Goal: Task Accomplishment & Management: Use online tool/utility

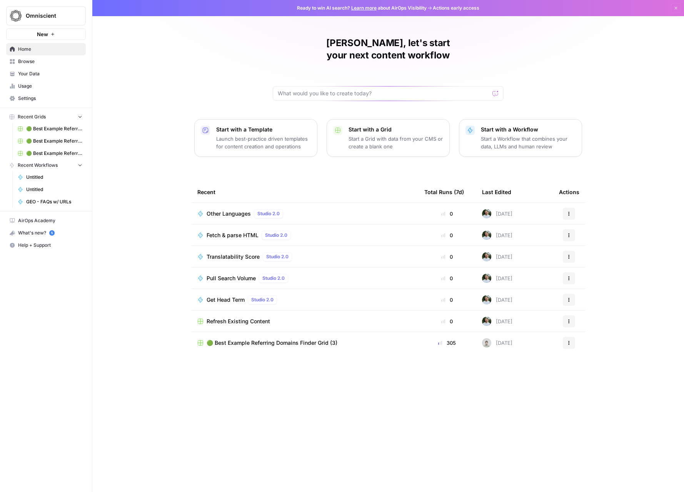
click at [29, 63] on span "Browse" at bounding box center [50, 61] width 64 height 7
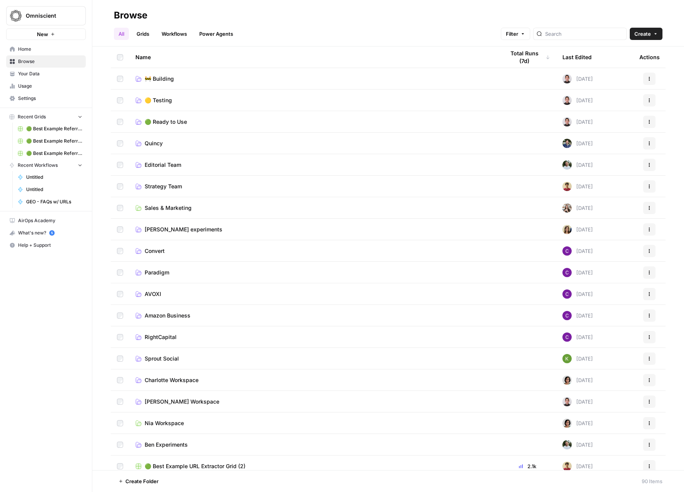
click at [34, 53] on link "Home" at bounding box center [46, 49] width 80 height 12
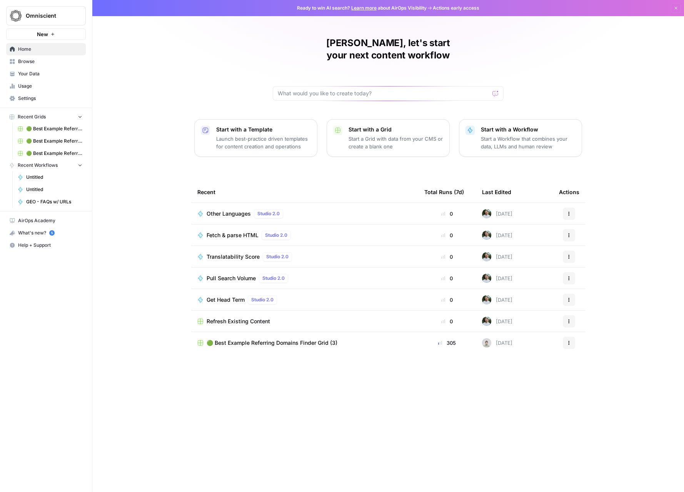
click at [242, 232] on span "Fetch & parse HTML" at bounding box center [233, 236] width 52 height 8
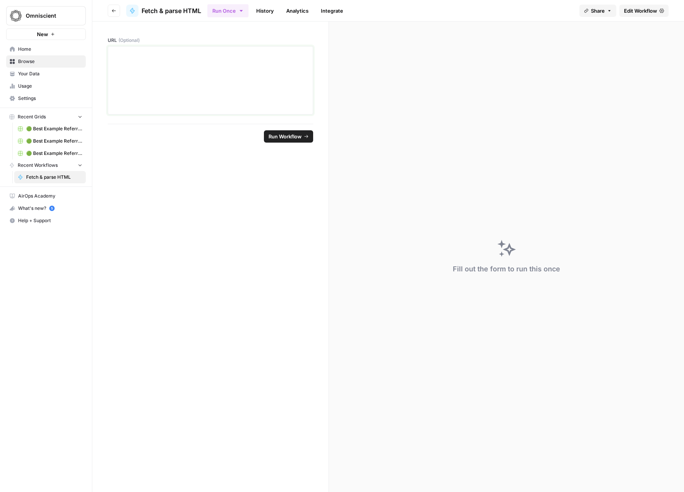
click at [251, 105] on div at bounding box center [210, 81] width 195 height 62
click at [240, 9] on icon "button" at bounding box center [241, 11] width 6 height 6
click at [264, 58] on span "Run this Workflow in bulk in a Grid" at bounding box center [268, 58] width 74 height 7
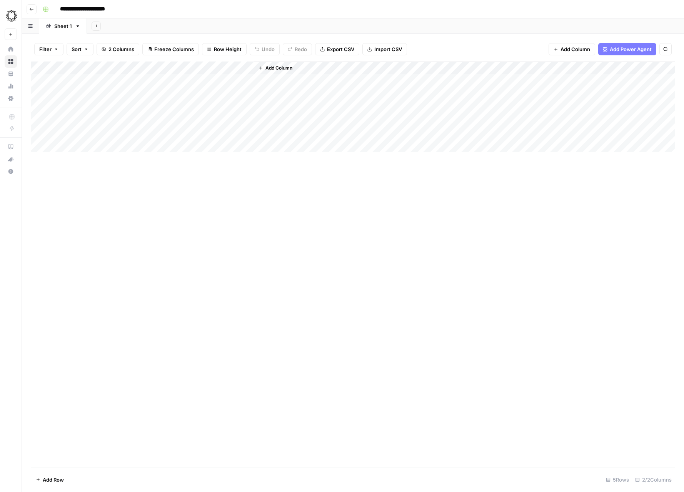
click at [89, 78] on div "Add Column" at bounding box center [353, 107] width 644 height 91
click at [86, 81] on div "Add Column" at bounding box center [353, 107] width 644 height 91
type textarea "**********"
click at [297, 279] on div "Add Column" at bounding box center [353, 265] width 644 height 406
click at [113, 96] on div "Add Column" at bounding box center [353, 107] width 644 height 91
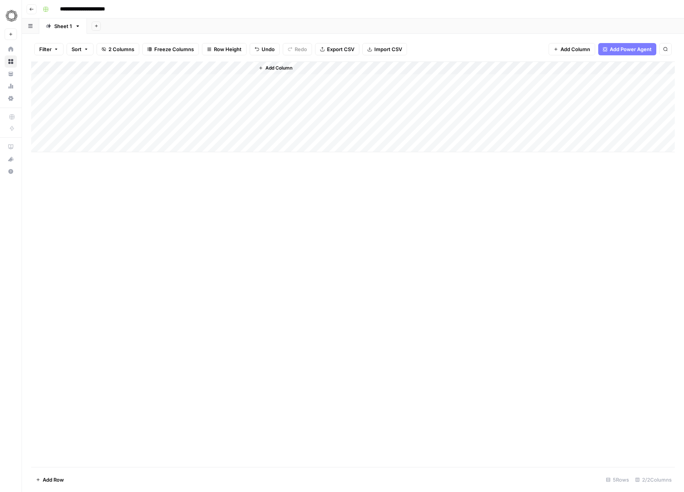
click at [115, 95] on div "Add Column" at bounding box center [353, 107] width 644 height 91
type textarea "**********"
click at [205, 82] on div "Add Column" at bounding box center [353, 107] width 644 height 91
click at [201, 95] on div "Add Column" at bounding box center [353, 107] width 644 height 91
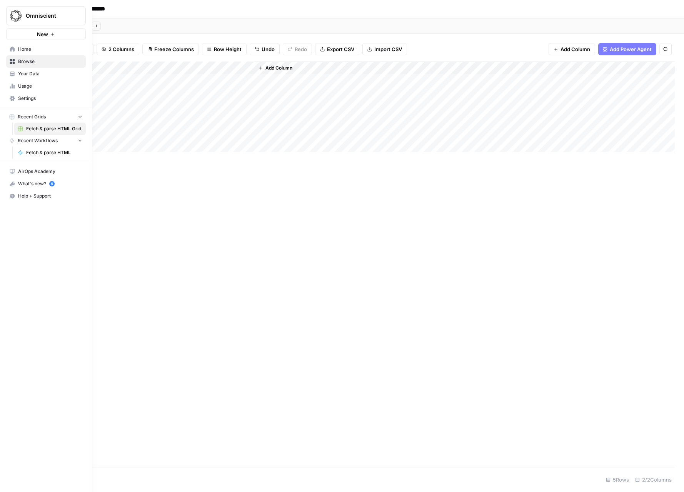
click at [10, 75] on icon at bounding box center [12, 73] width 5 height 5
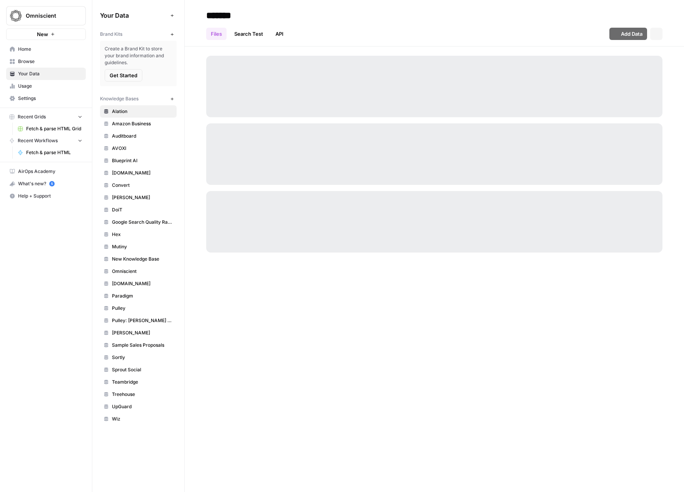
click at [30, 61] on span "Browse" at bounding box center [50, 61] width 64 height 7
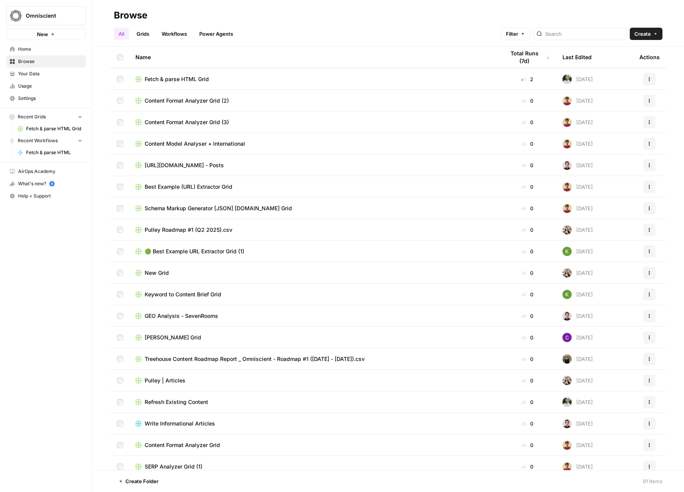
scroll to position [471, 0]
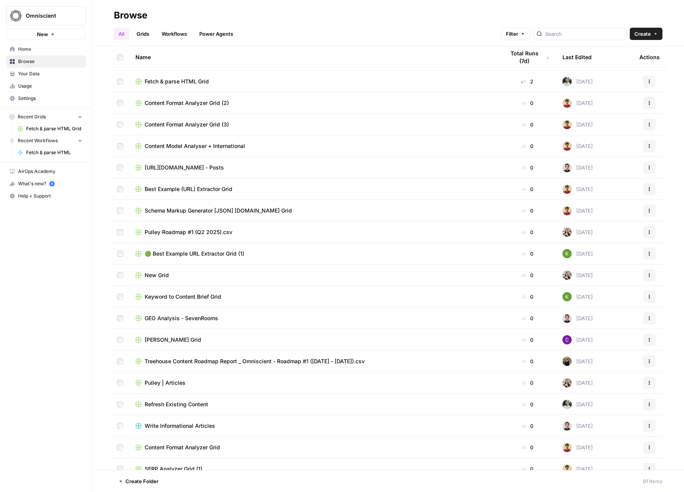
click at [212, 143] on span "Content Model Analyser + International" at bounding box center [195, 146] width 100 height 8
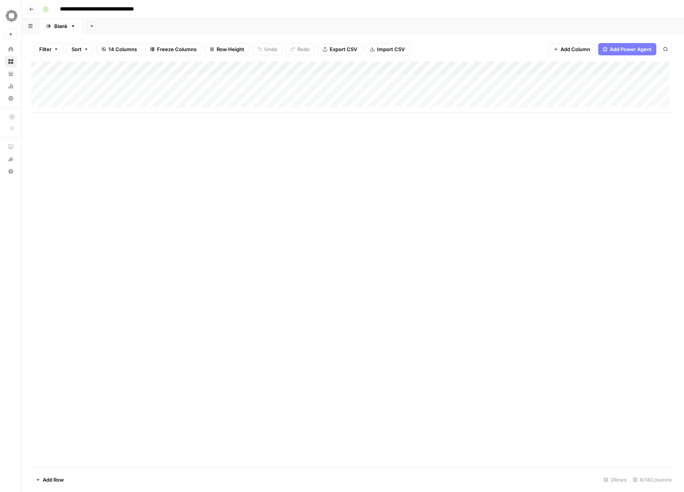
click at [341, 93] on div "Add Column" at bounding box center [353, 88] width 644 height 52
click at [341, 91] on div "Add Column" at bounding box center [353, 88] width 644 height 52
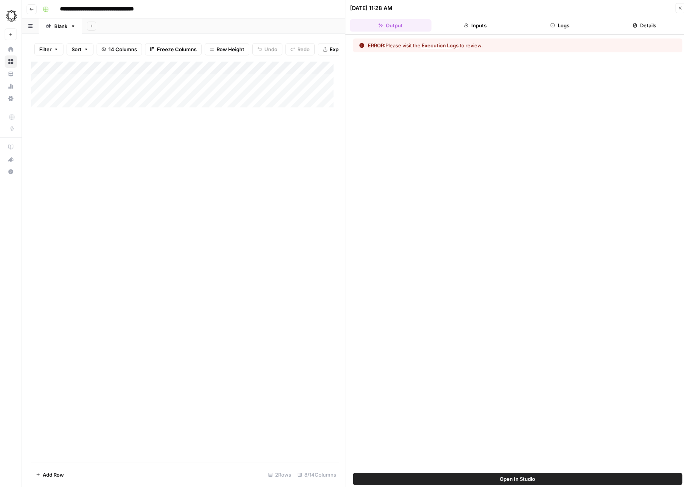
click at [444, 47] on button "Execution Logs" at bounding box center [440, 46] width 37 height 8
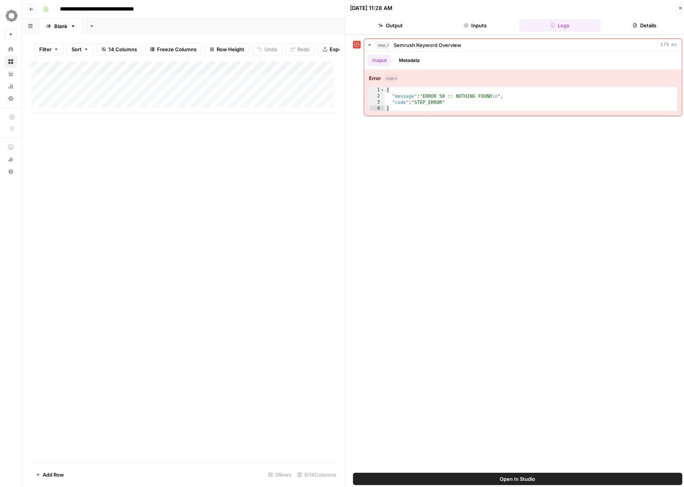
click at [251, 214] on div "Add Column" at bounding box center [185, 262] width 308 height 400
click at [681, 7] on icon "button" at bounding box center [680, 8] width 5 height 5
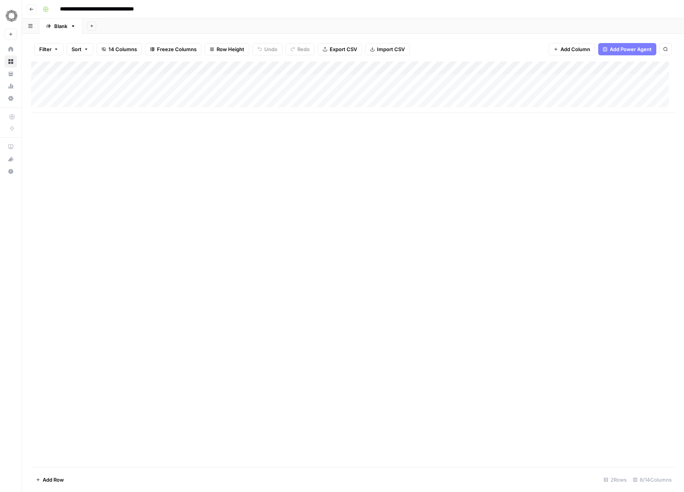
click at [370, 93] on div "Add Column" at bounding box center [353, 88] width 644 height 52
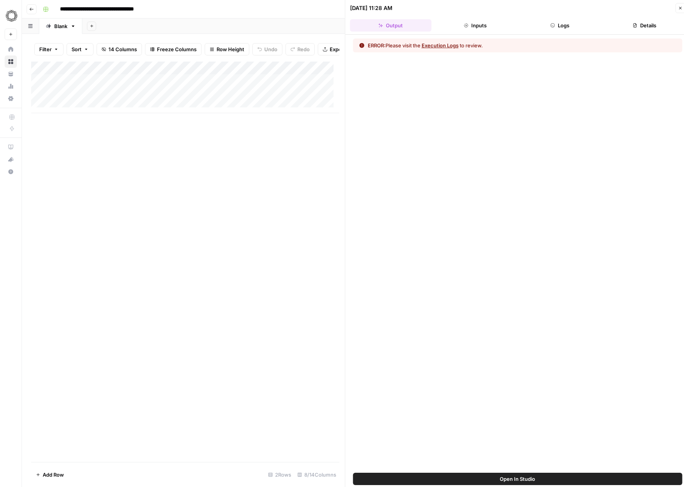
click at [678, 7] on icon "button" at bounding box center [680, 8] width 5 height 5
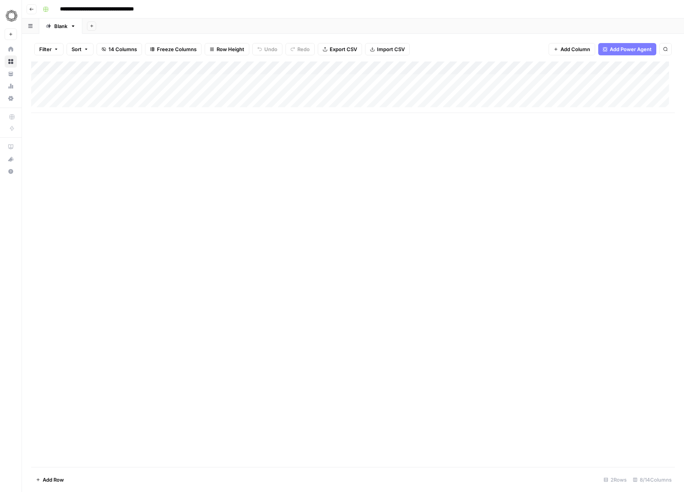
click at [388, 66] on div "Add Column" at bounding box center [353, 88] width 644 height 52
click at [381, 142] on span "Edit Workflow" at bounding box center [382, 144] width 67 height 8
click at [492, 97] on div "Add Column" at bounding box center [353, 88] width 644 height 52
click at [495, 95] on div "Add Column" at bounding box center [353, 88] width 644 height 52
click at [495, 95] on input "97" at bounding box center [514, 95] width 78 height 8
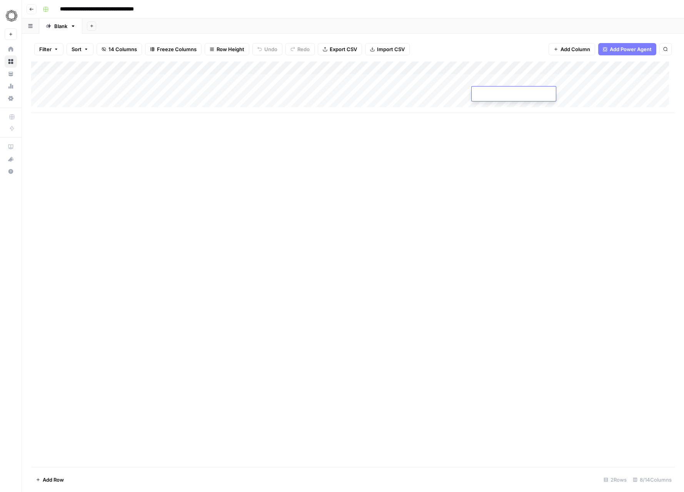
click at [560, 146] on div "Add Column" at bounding box center [353, 265] width 644 height 406
click at [642, 95] on div "Add Column" at bounding box center [353, 88] width 644 height 52
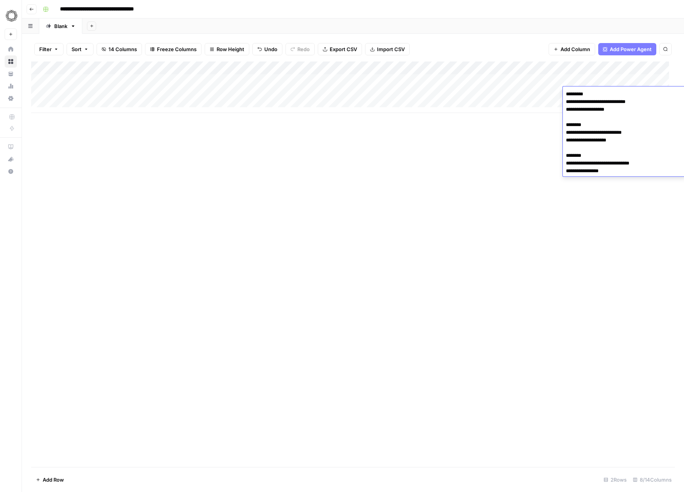
drag, startPoint x: 654, startPoint y: 171, endPoint x: 535, endPoint y: 84, distance: 147.2
click at [535, 84] on body "**********" at bounding box center [342, 246] width 684 height 492
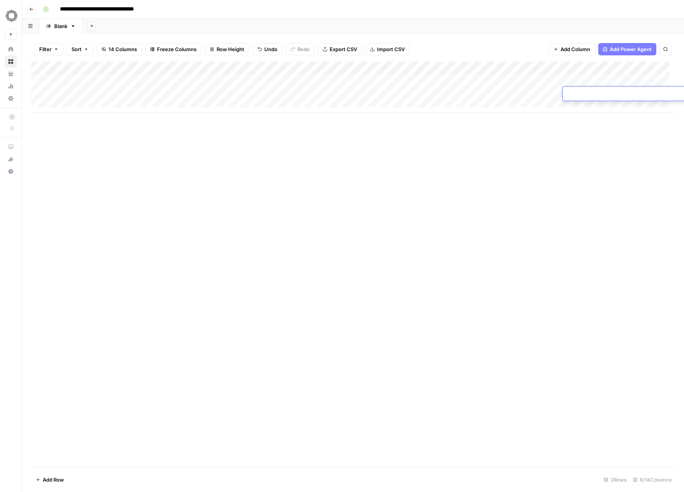
click at [520, 177] on div "Add Column" at bounding box center [353, 265] width 644 height 406
click at [572, 92] on div "Add Column" at bounding box center [353, 88] width 644 height 52
click at [369, 80] on div "Add Column" at bounding box center [353, 88] width 644 height 52
click at [316, 97] on div "Add Column" at bounding box center [353, 88] width 644 height 52
click at [289, 98] on div "Add Column" at bounding box center [353, 88] width 644 height 52
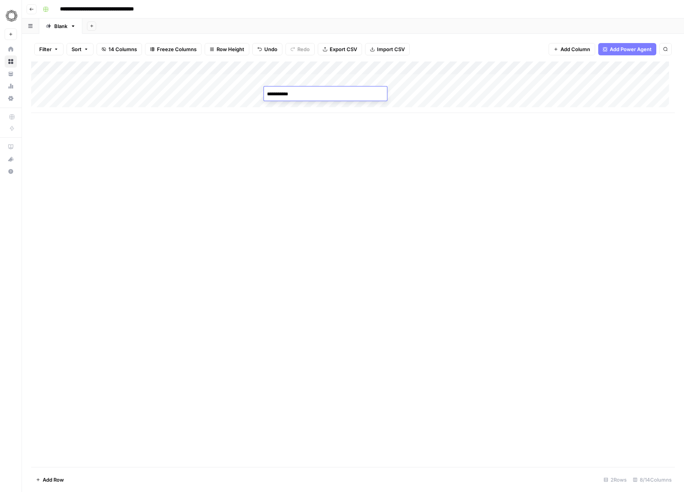
click at [289, 98] on textarea "**********" at bounding box center [325, 94] width 123 height 11
click at [262, 137] on div "Add Column" at bounding box center [353, 265] width 644 height 406
click at [359, 91] on div "Add Column" at bounding box center [353, 88] width 644 height 52
click at [387, 67] on div "Add Column" at bounding box center [353, 88] width 644 height 52
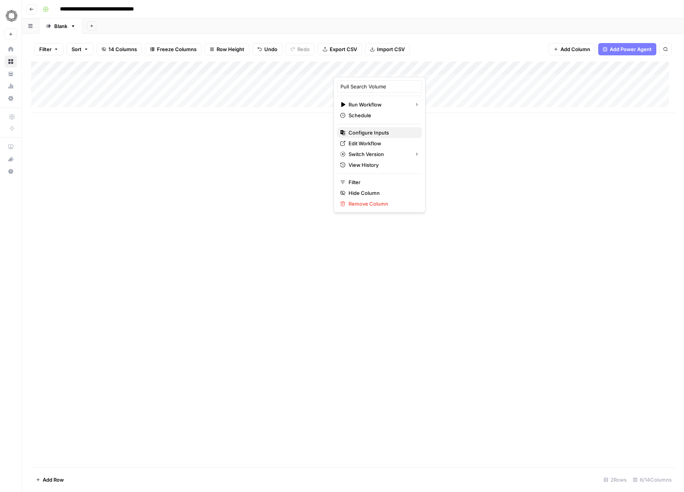
click at [385, 132] on span "Configure Inputs" at bounding box center [382, 133] width 67 height 8
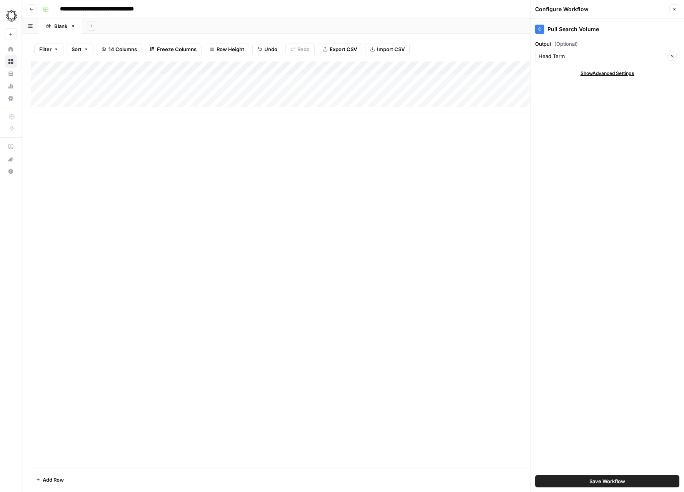
click at [600, 60] on div "Head Term Clear" at bounding box center [607, 56] width 144 height 12
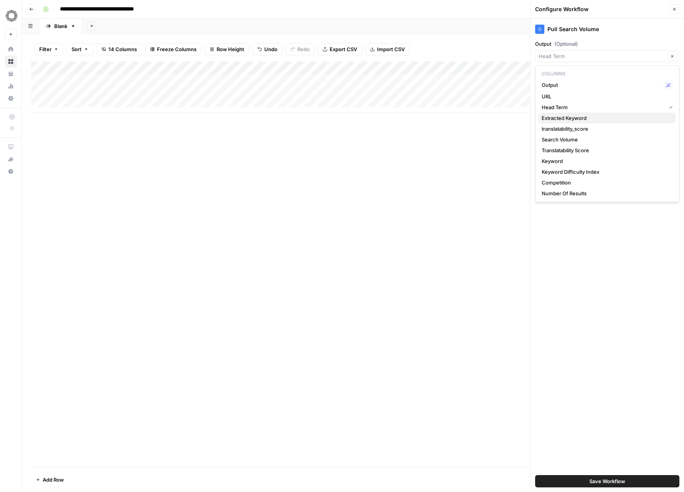
click at [611, 118] on span "Extracted Keyword" at bounding box center [606, 118] width 128 height 8
type input "Extracted Keyword"
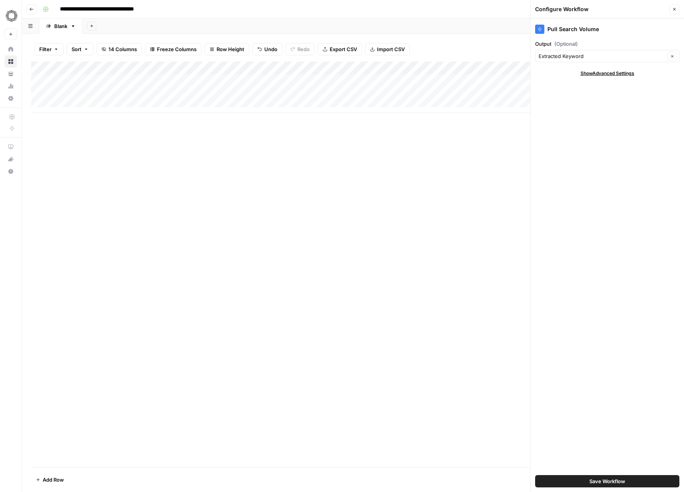
click at [614, 481] on span "Save Workflow" at bounding box center [607, 482] width 36 height 8
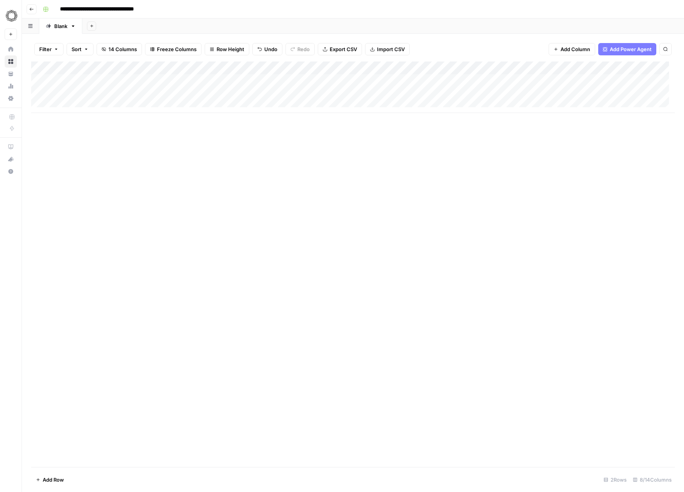
click at [395, 71] on div "Add Column" at bounding box center [353, 88] width 644 height 52
click at [442, 83] on span "All Rows" at bounding box center [423, 86] width 48 height 8
click at [602, 93] on div "Add Column" at bounding box center [353, 88] width 644 height 52
click at [542, 97] on div "Add Column" at bounding box center [353, 88] width 644 height 52
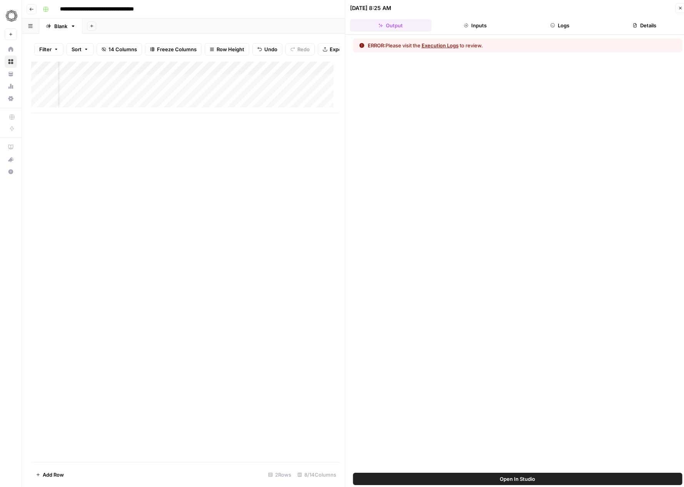
click at [266, 185] on div "Add Column" at bounding box center [185, 262] width 308 height 400
click at [681, 6] on icon "button" at bounding box center [680, 8] width 5 height 5
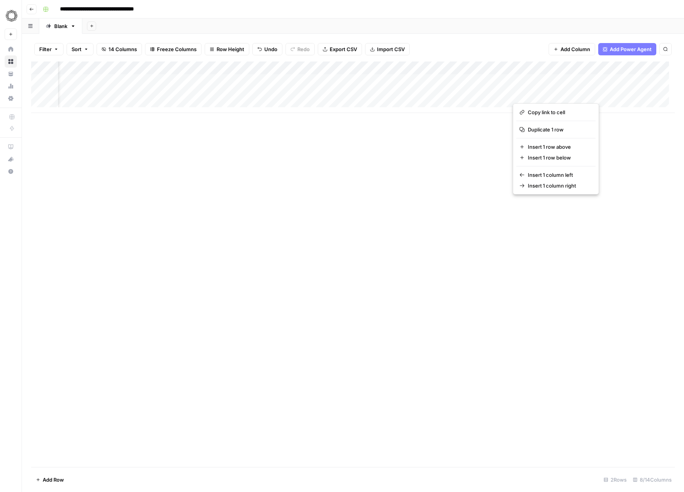
click at [547, 97] on button "button" at bounding box center [548, 93] width 70 height 13
click at [517, 93] on button "button" at bounding box center [548, 93] width 70 height 13
click at [519, 93] on button "button" at bounding box center [548, 93] width 70 height 13
click at [475, 157] on div "Add Column" at bounding box center [353, 265] width 644 height 406
click at [565, 68] on div "Add Column" at bounding box center [353, 88] width 644 height 52
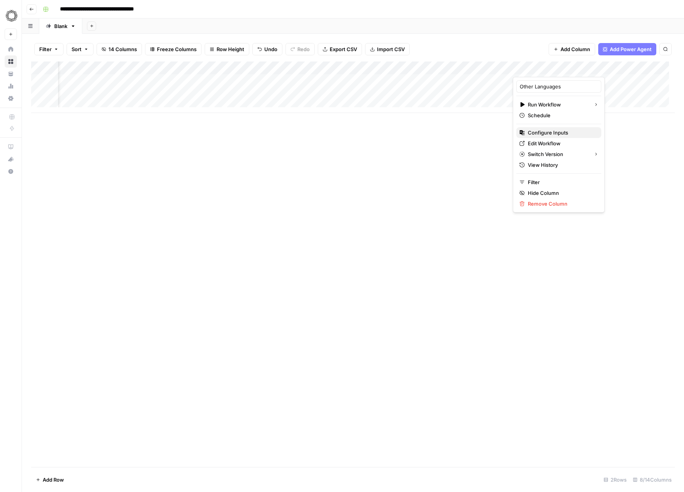
click at [562, 134] on span "Configure Inputs" at bounding box center [561, 133] width 67 height 8
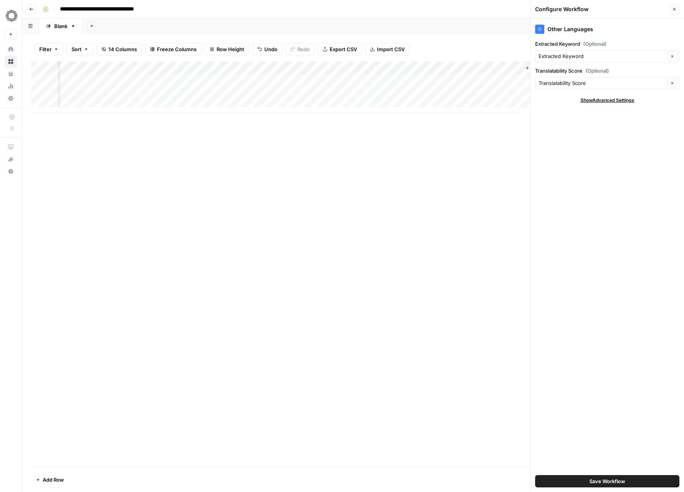
scroll to position [0, 200]
click at [599, 57] on input "Extracted Keyword (Optional)" at bounding box center [602, 56] width 127 height 8
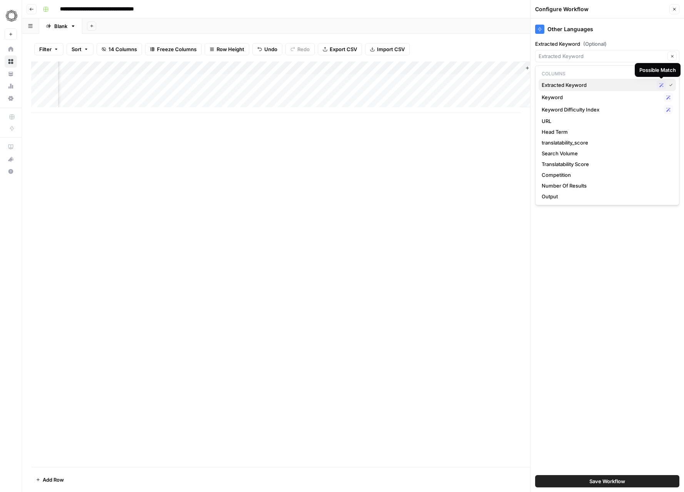
click at [642, 84] on span "Extracted Keyword" at bounding box center [598, 85] width 112 height 8
type input "Extracted Keyword"
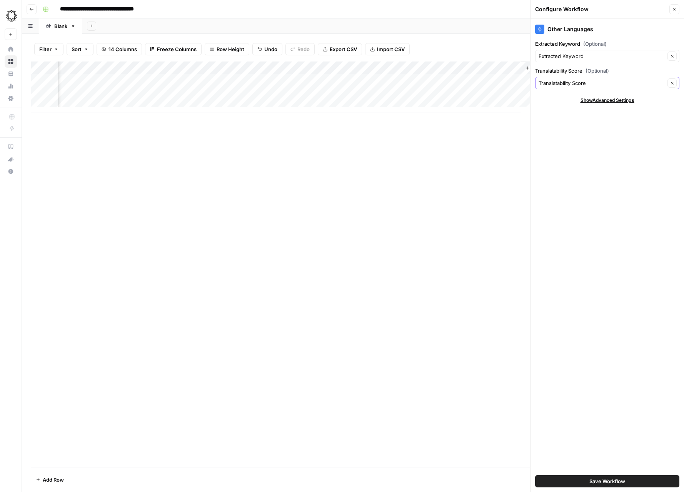
click at [670, 82] on icon "button" at bounding box center [672, 83] width 4 height 4
click at [673, 83] on icon "button" at bounding box center [672, 83] width 4 height 4
click at [597, 478] on span "Save Workflow" at bounding box center [607, 482] width 36 height 8
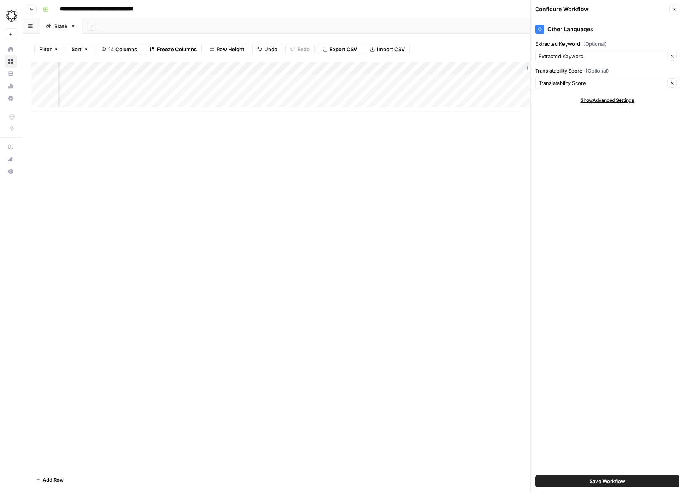
scroll to position [0, 89]
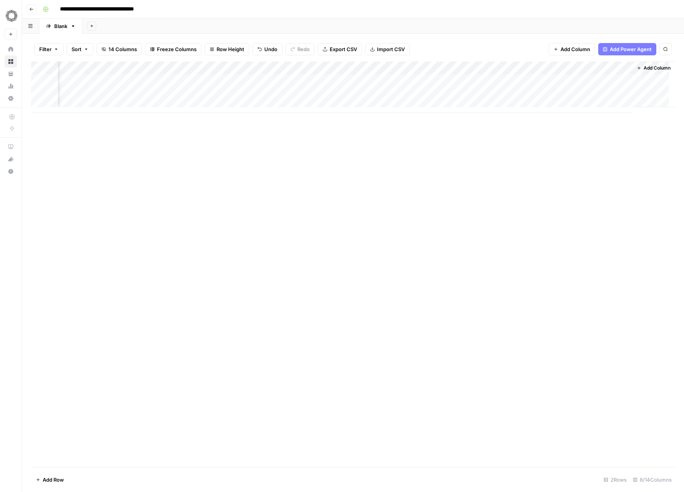
click at [393, 92] on div "Add Column" at bounding box center [353, 88] width 644 height 52
click at [418, 68] on div "Add Column" at bounding box center [353, 88] width 644 height 52
click at [446, 65] on div at bounding box center [418, 69] width 70 height 15
click at [444, 66] on div at bounding box center [418, 69] width 70 height 15
click at [464, 44] on div "Filter Sort 14 Columns Freeze Columns Row Height Undo Redo Export CSV Import CS…" at bounding box center [353, 49] width 644 height 25
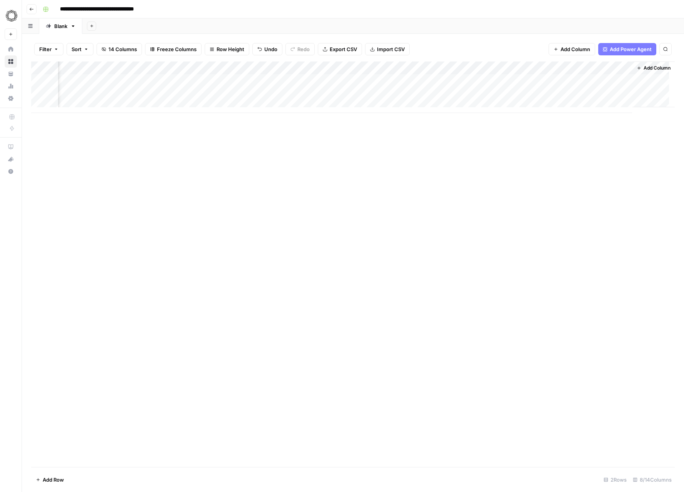
click at [445, 67] on div "Add Column" at bounding box center [353, 88] width 644 height 52
click at [322, 164] on div "Add Column" at bounding box center [353, 265] width 644 height 406
click at [107, 103] on div "Add Column" at bounding box center [353, 88] width 644 height 52
type textarea "**********"
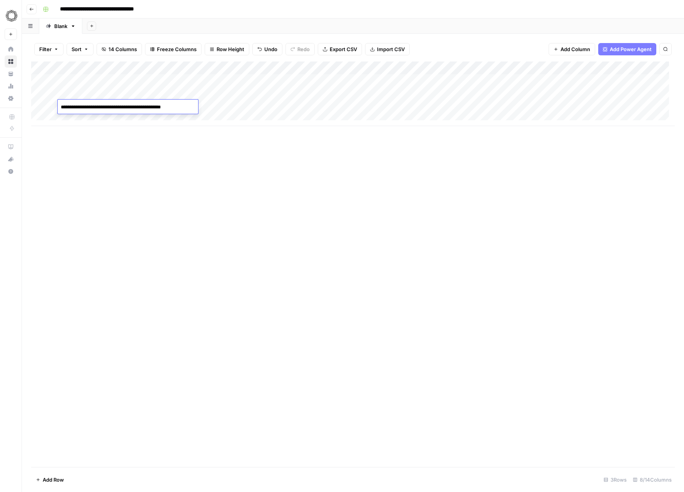
click at [213, 185] on div "Add Column" at bounding box center [353, 265] width 644 height 406
click at [217, 107] on div "Add Column" at bounding box center [353, 94] width 644 height 65
click at [357, 108] on div "Add Column" at bounding box center [353, 94] width 644 height 65
click at [575, 104] on div "Add Column" at bounding box center [353, 94] width 644 height 65
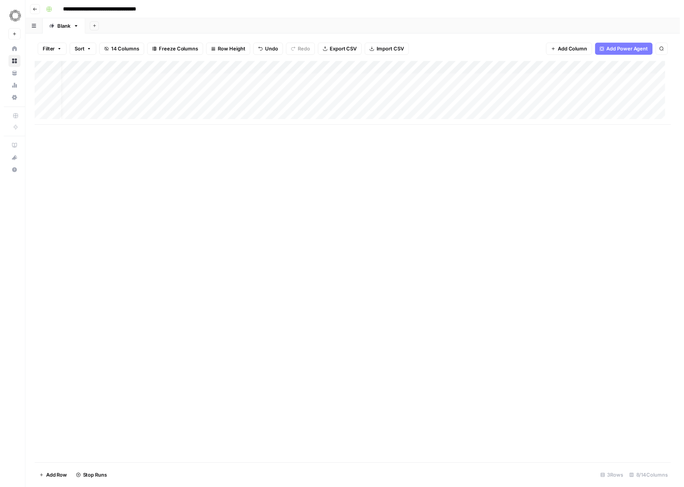
scroll to position [0, 89]
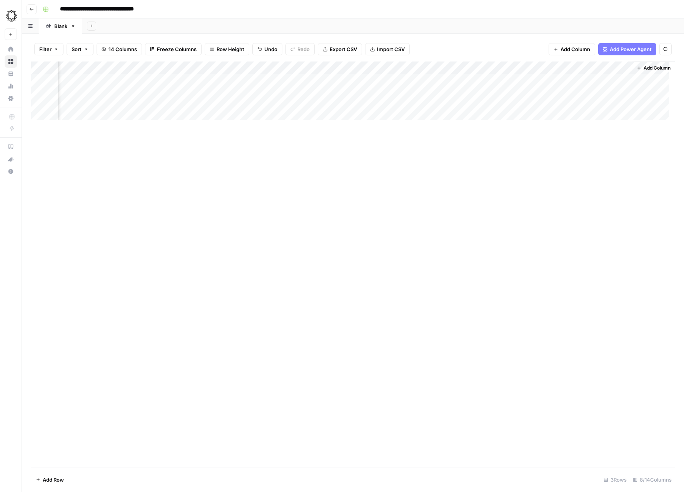
click at [461, 106] on div "Add Column" at bounding box center [353, 94] width 644 height 65
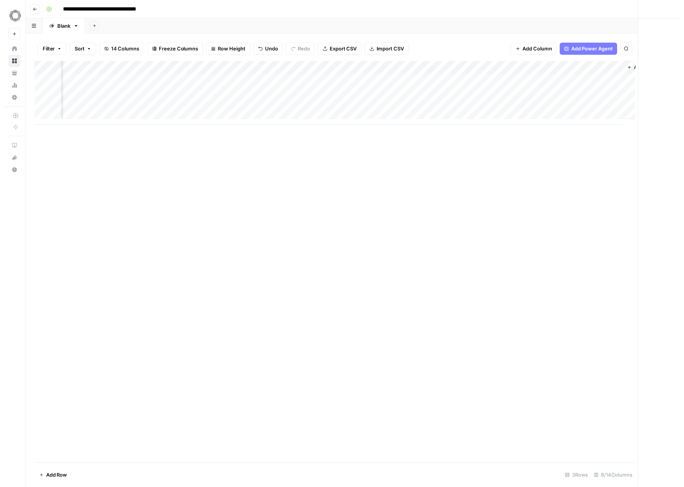
scroll to position [0, 84]
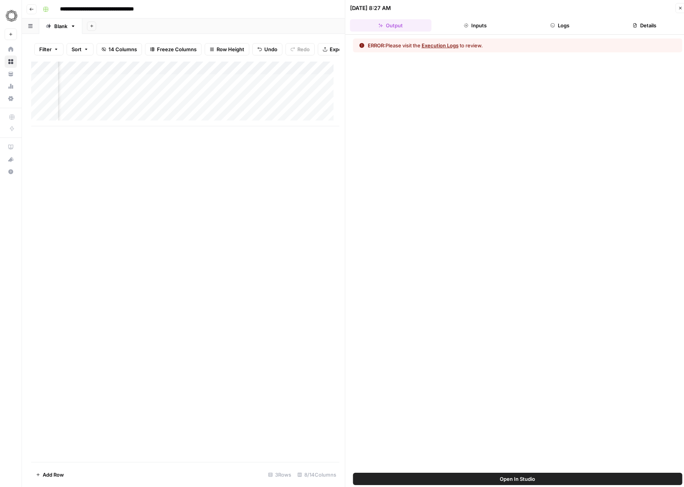
click at [459, 45] on button "Execution Logs" at bounding box center [440, 46] width 37 height 8
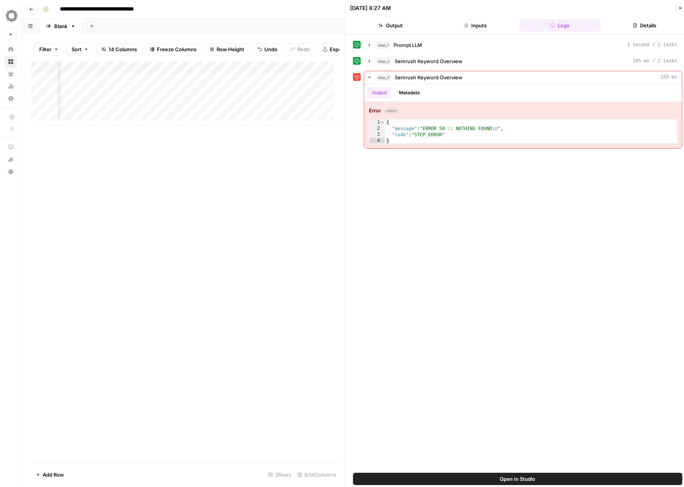
click at [489, 19] on button "Inputs" at bounding box center [475, 25] width 82 height 12
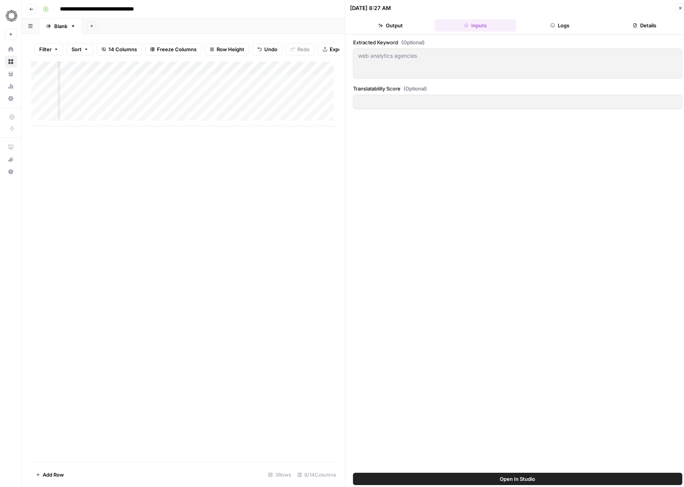
click at [421, 66] on div "web analytics agencies web analytics agencies" at bounding box center [517, 63] width 329 height 30
click at [553, 27] on icon "button" at bounding box center [552, 25] width 4 height 4
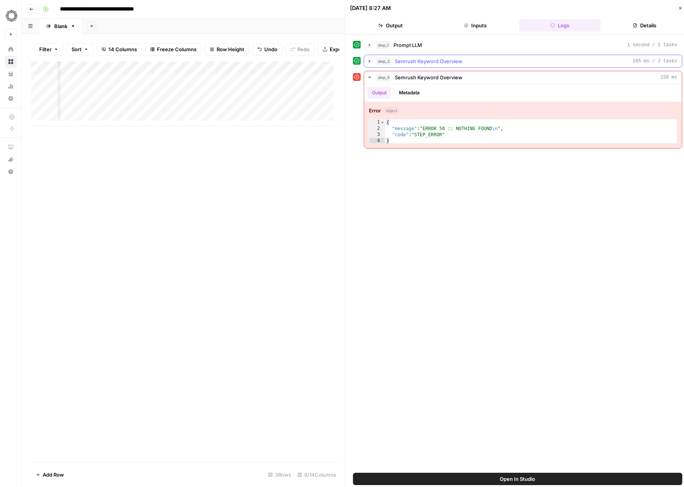
click at [369, 61] on icon "button" at bounding box center [370, 61] width 2 height 3
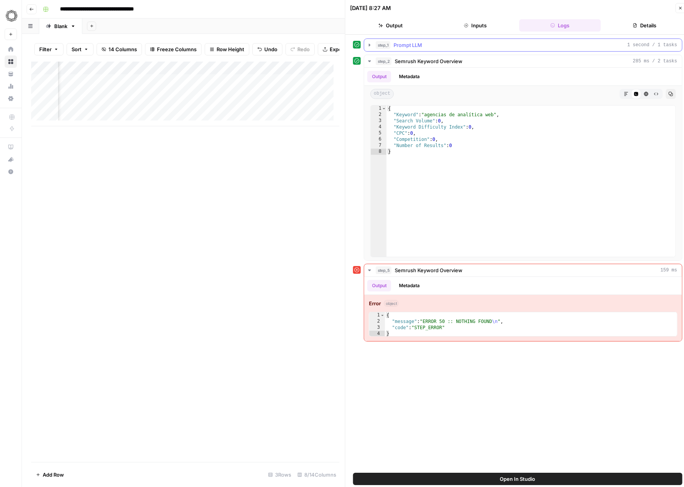
click at [369, 43] on icon "button" at bounding box center [370, 45] width 6 height 6
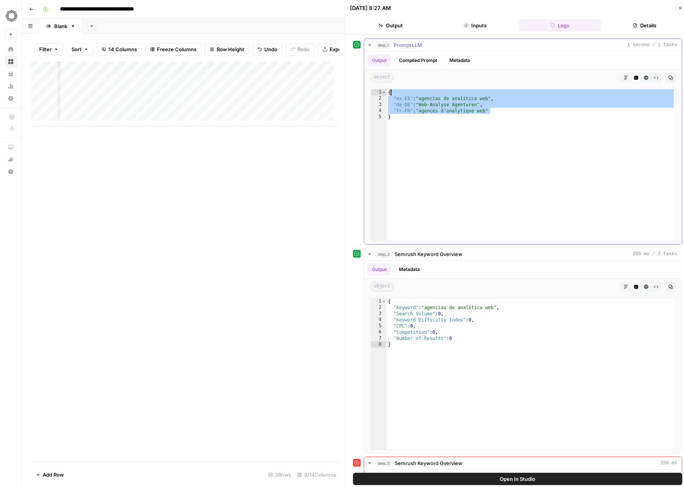
drag, startPoint x: 515, startPoint y: 111, endPoint x: 390, endPoint y: 90, distance: 127.4
click at [390, 90] on div "{ "es-ES" : "agencias de analítica web" , "de-DE" : "Web-Analyse Agenturen" , "…" at bounding box center [531, 170] width 289 height 163
click at [546, 155] on div "{ "es-ES" : "agencias de analítica web" , "de-DE" : "Web-Analyse Agenturen" , "…" at bounding box center [531, 170] width 289 height 163
drag, startPoint x: 556, startPoint y: 140, endPoint x: 392, endPoint y: 93, distance: 170.9
click at [392, 93] on div "{ "es-ES" : "agencias de analítica web" , "de-DE" : "Web-Analyse Agenturen" , "…" at bounding box center [531, 170] width 289 height 163
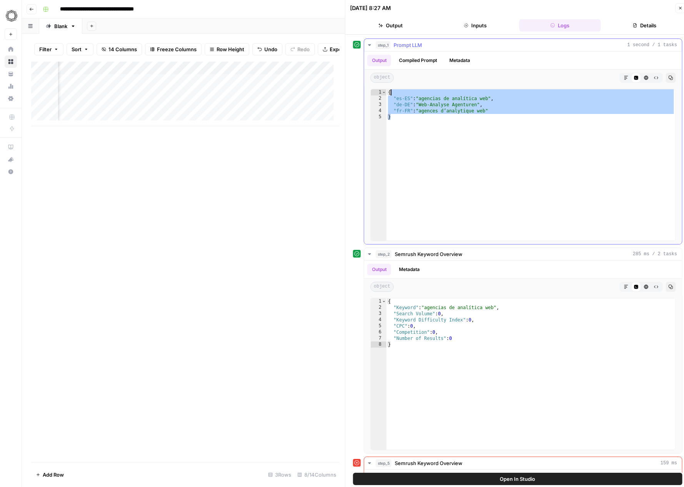
type textarea "**********"
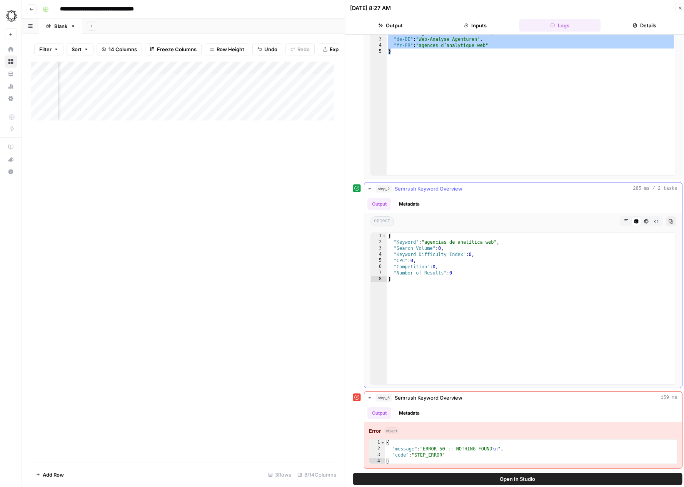
click at [495, 337] on div "{ "Keyword" : "agencias de analítica web" , "Search Volume" : 0 , "Keyword Diff…" at bounding box center [531, 314] width 289 height 163
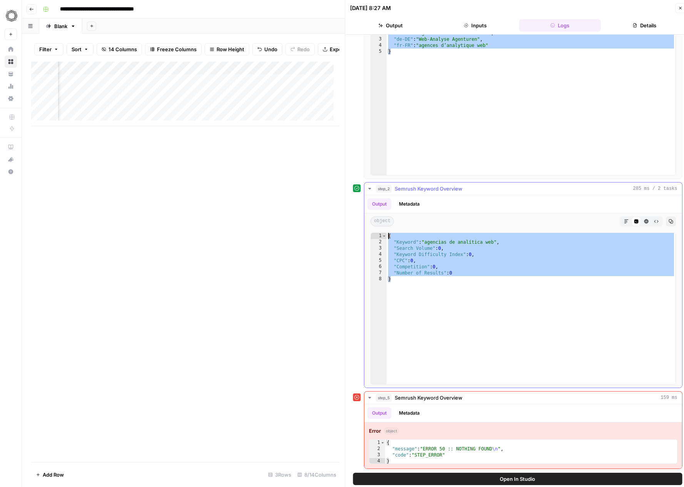
drag, startPoint x: 538, startPoint y: 289, endPoint x: 380, endPoint y: 219, distance: 172.1
click at [380, 219] on div "Output Metadata object Markdown Code Editor HTML Viewer Raw Output Copy * 1 2 3…" at bounding box center [523, 291] width 318 height 192
click at [497, 304] on div "{ "Keyword" : "agencias de analítica web" , "Search Volume" : 0 , "Keyword Diff…" at bounding box center [531, 314] width 289 height 163
type textarea "*"
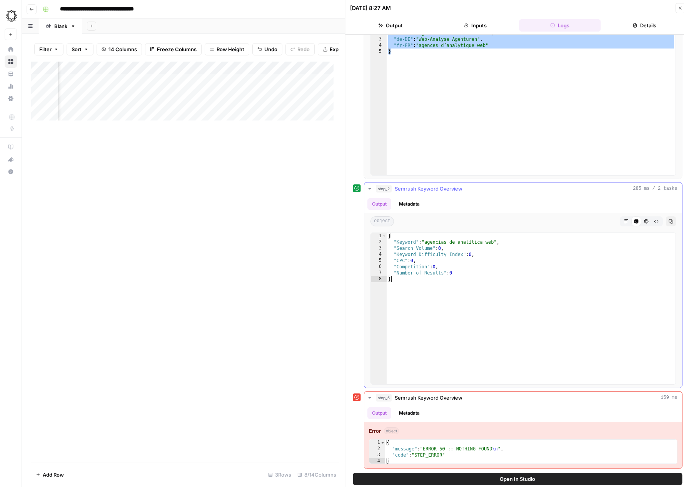
scroll to position [9, 0]
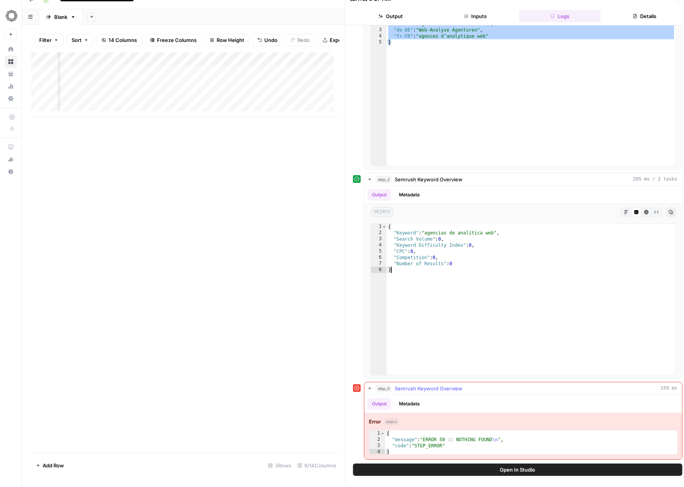
click at [497, 433] on div "{ "message" : "ERROR 50 :: NOTHING FOUND \n " , "code" : "STEP_ERROR" }" at bounding box center [531, 448] width 292 height 37
type textarea "**********"
click at [497, 433] on div "{ "message" : "ERROR 50 :: NOTHING FOUND \n " , "code" : "STEP_ERROR" }" at bounding box center [531, 448] width 292 height 37
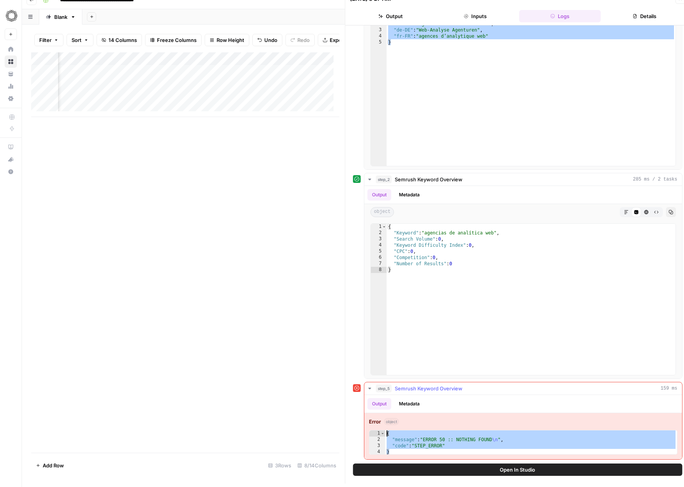
click at [411, 399] on button "Metadata" at bounding box center [409, 404] width 30 height 12
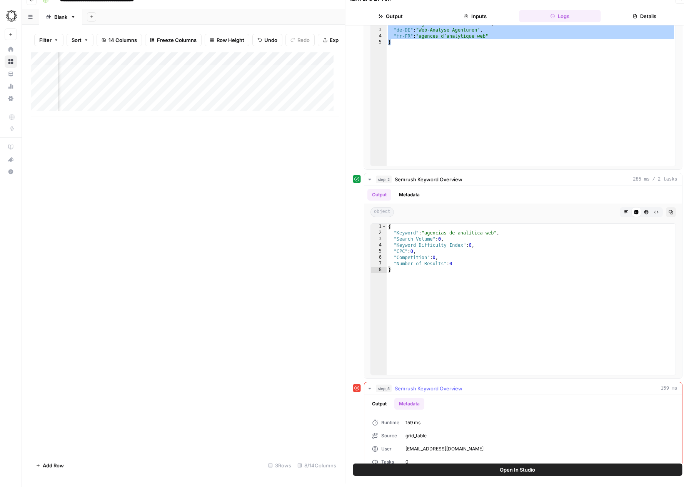
scroll to position [78, 0]
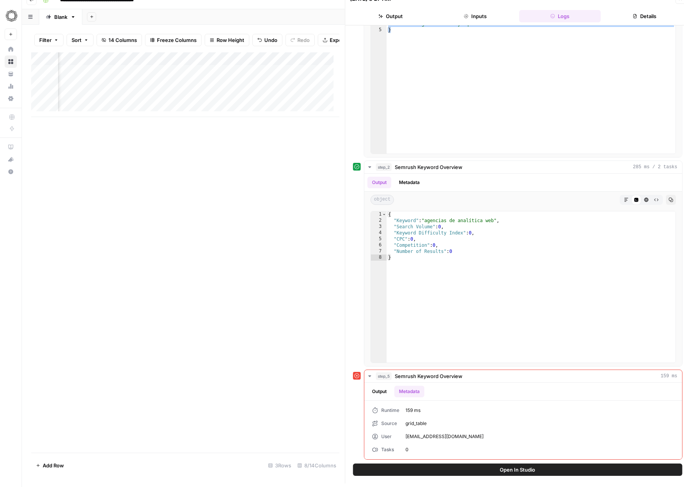
click at [512, 469] on span "Open In Studio" at bounding box center [517, 469] width 35 height 8
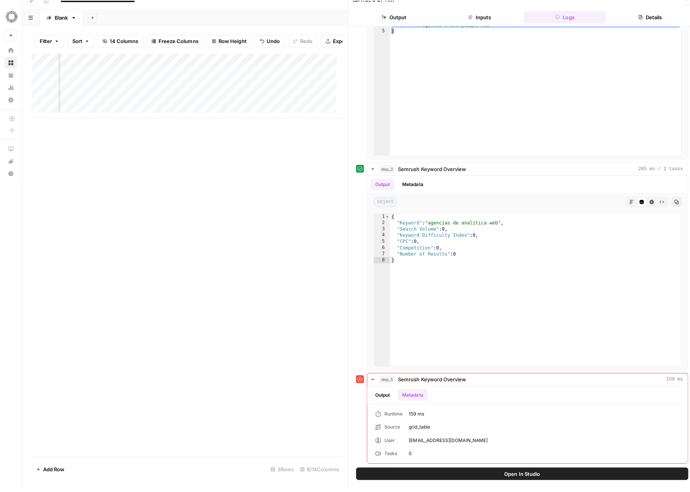
scroll to position [0, 0]
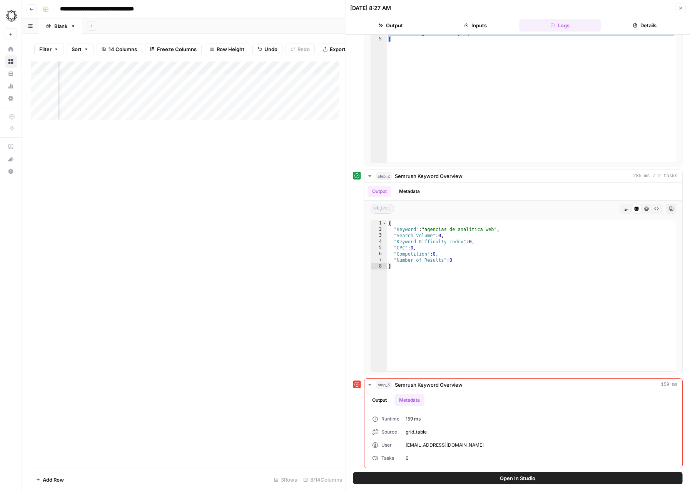
click at [203, 189] on div "Add Column" at bounding box center [188, 265] width 314 height 406
click at [677, 10] on button "Close" at bounding box center [680, 8] width 10 height 10
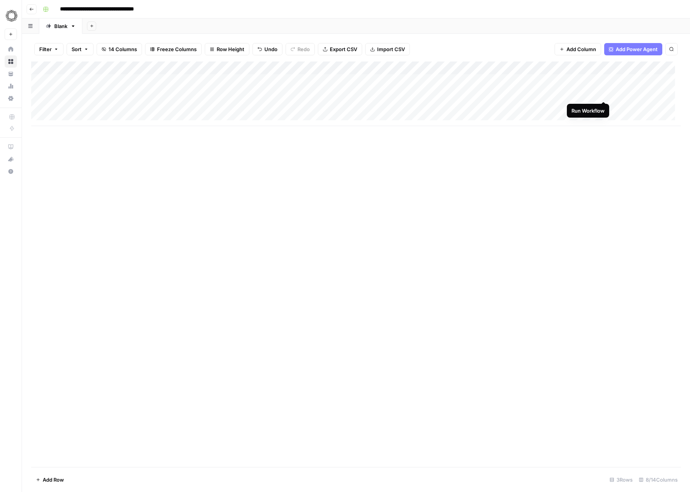
click at [602, 92] on div "Add Column" at bounding box center [355, 94] width 649 height 65
click at [599, 106] on div "Add Column" at bounding box center [355, 94] width 649 height 65
click at [602, 106] on div "Add Column" at bounding box center [355, 94] width 649 height 65
click at [590, 92] on div "Add Column" at bounding box center [355, 94] width 649 height 65
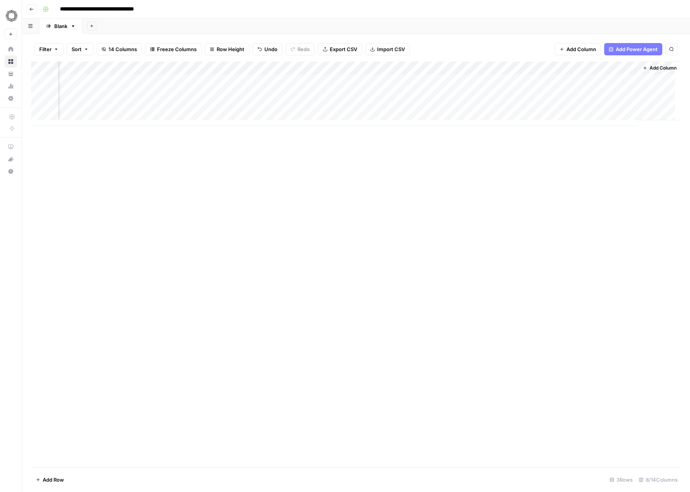
click at [590, 92] on div "Add Column" at bounding box center [355, 94] width 649 height 65
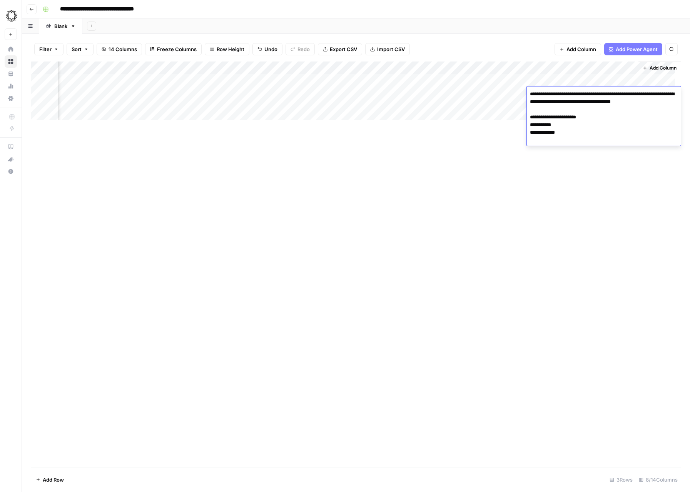
drag, startPoint x: 613, startPoint y: 143, endPoint x: 534, endPoint y: 76, distance: 103.9
click at [534, 76] on body "**********" at bounding box center [345, 246] width 690 height 492
click at [481, 191] on div "Add Column" at bounding box center [355, 265] width 649 height 406
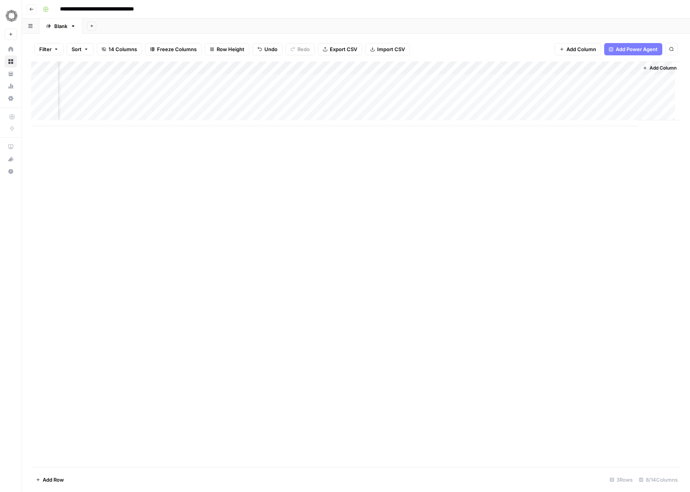
click at [575, 98] on div "Add Column" at bounding box center [355, 94] width 649 height 65
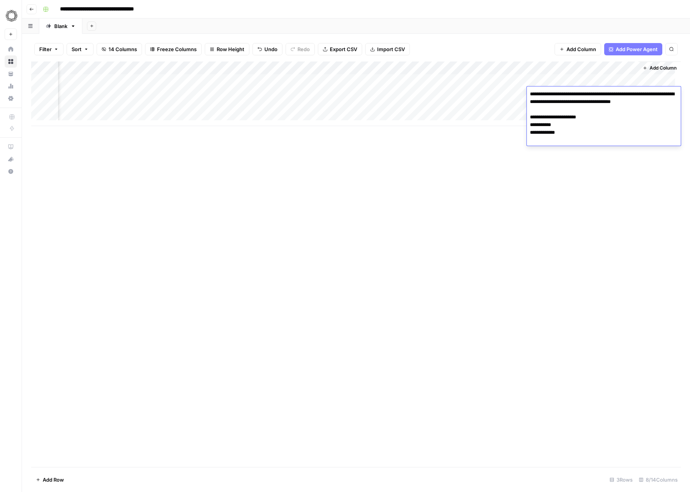
click at [481, 160] on div "Add Column" at bounding box center [355, 265] width 649 height 406
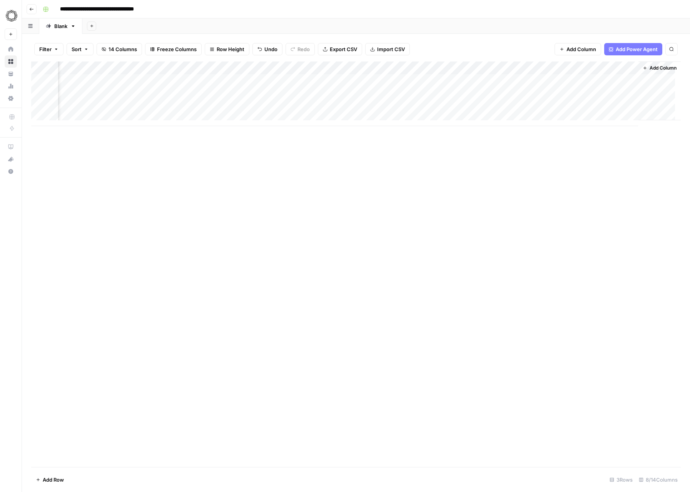
scroll to position [0, 0]
click at [37, 81] on div "Add Column" at bounding box center [355, 94] width 649 height 65
click at [41, 92] on div "Add Column" at bounding box center [355, 94] width 649 height 65
click at [40, 107] on div "Add Column" at bounding box center [355, 94] width 649 height 65
click at [48, 480] on span "Delete 3 Rows" at bounding box center [53, 480] width 34 height 8
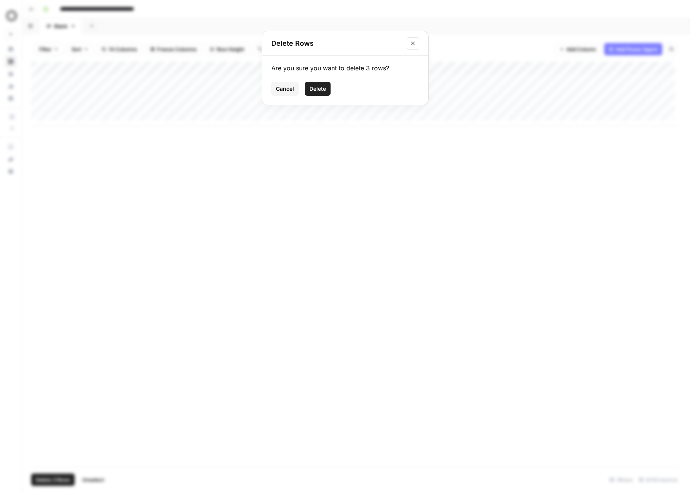
click at [315, 88] on span "Delete" at bounding box center [317, 89] width 17 height 8
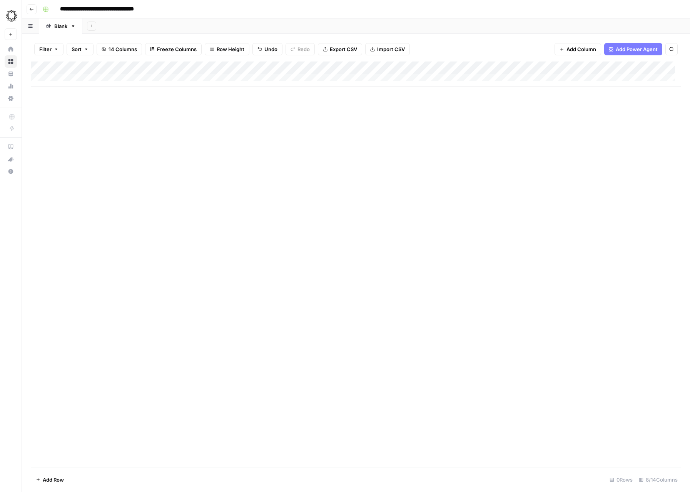
click at [68, 79] on div "Add Column" at bounding box center [355, 74] width 649 height 25
type textarea "**********"
click at [151, 163] on div "Add Column" at bounding box center [355, 265] width 649 height 406
click at [79, 91] on div "Add Column" at bounding box center [355, 81] width 649 height 38
type textarea "**********"
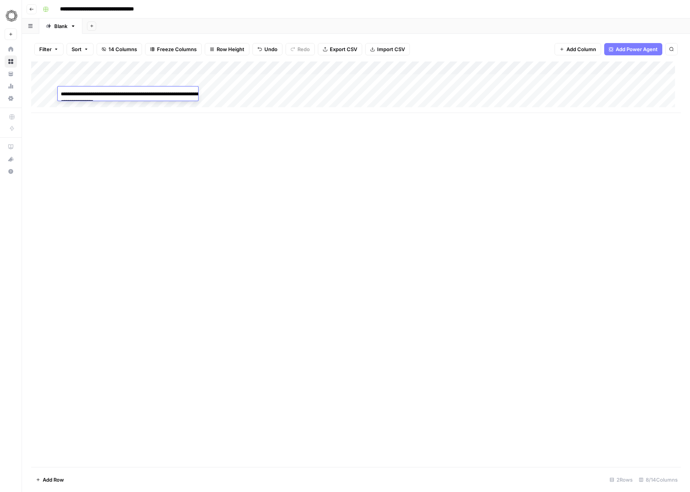
click at [178, 187] on div "Add Column" at bounding box center [355, 265] width 649 height 406
click at [73, 104] on div "Add Column" at bounding box center [355, 88] width 649 height 52
type textarea "**********"
click at [211, 252] on div "Add Column" at bounding box center [355, 265] width 649 height 406
click at [94, 117] on div "Add Column" at bounding box center [355, 94] width 649 height 65
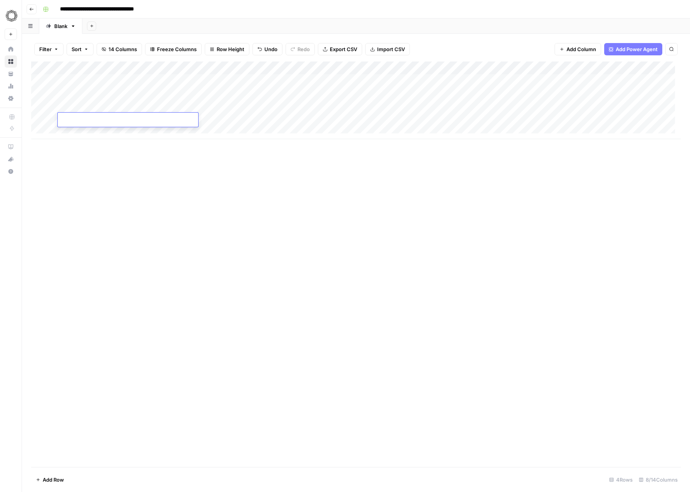
type textarea "**********"
click at [165, 208] on div "Add Column" at bounding box center [355, 265] width 649 height 406
click at [103, 132] on div "Add Column" at bounding box center [355, 101] width 649 height 78
type textarea "**********"
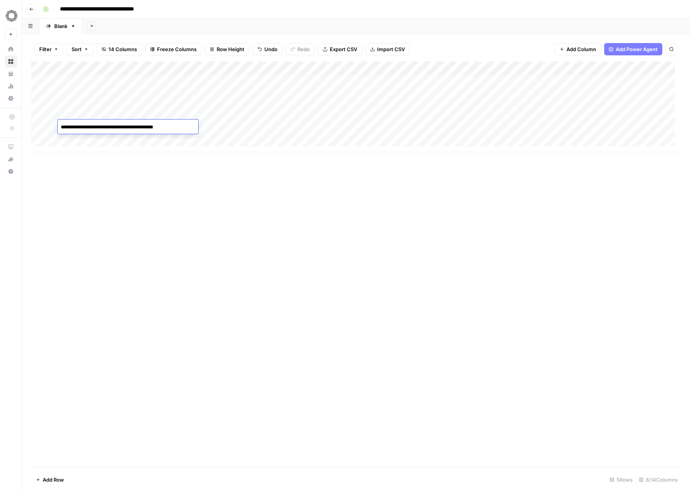
click at [283, 308] on div "Add Column" at bounding box center [355, 265] width 649 height 406
click at [87, 142] on div "Add Column" at bounding box center [355, 107] width 649 height 91
type textarea "**********"
click at [309, 260] on div "Add Column" at bounding box center [355, 265] width 649 height 406
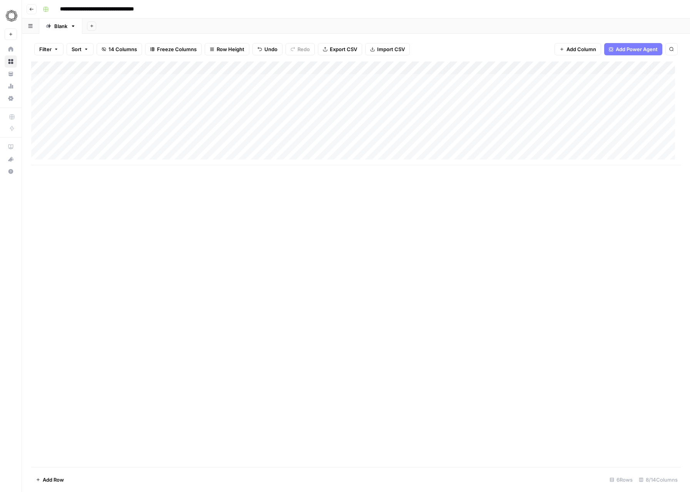
click at [255, 66] on div "Add Column" at bounding box center [355, 114] width 649 height 104
click at [260, 80] on button "All Rows" at bounding box center [287, 85] width 58 height 11
drag, startPoint x: 197, startPoint y: 67, endPoint x: 265, endPoint y: 68, distance: 68.1
click at [265, 68] on div "Add Column" at bounding box center [355, 114] width 649 height 104
drag, startPoint x: 265, startPoint y: 68, endPoint x: 291, endPoint y: 66, distance: 25.5
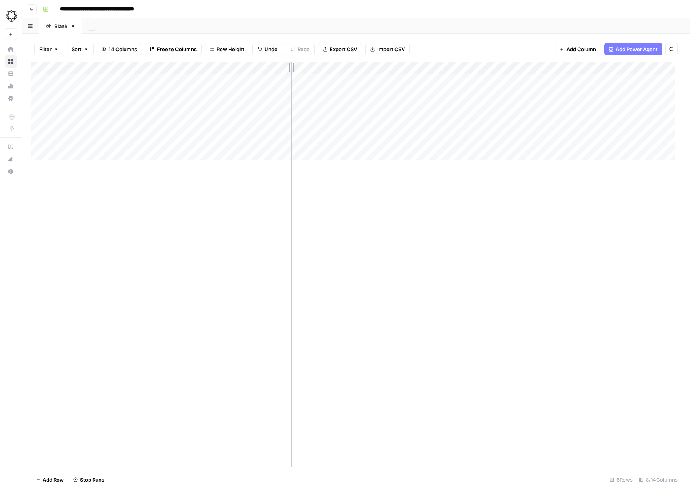
click at [291, 66] on div "Add Column" at bounding box center [355, 114] width 649 height 104
click at [389, 66] on div "Add Column" at bounding box center [355, 114] width 649 height 104
click at [419, 85] on span "All Rows" at bounding box center [417, 86] width 48 height 8
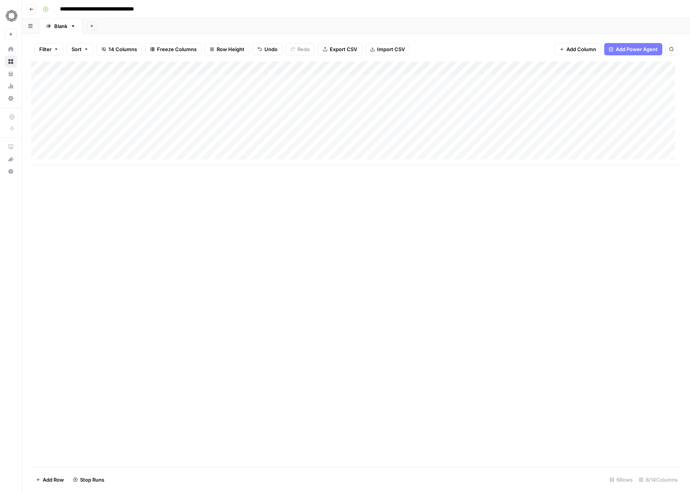
click at [435, 79] on div "Add Column" at bounding box center [355, 114] width 649 height 104
click at [435, 80] on div "Add Column" at bounding box center [355, 114] width 649 height 104
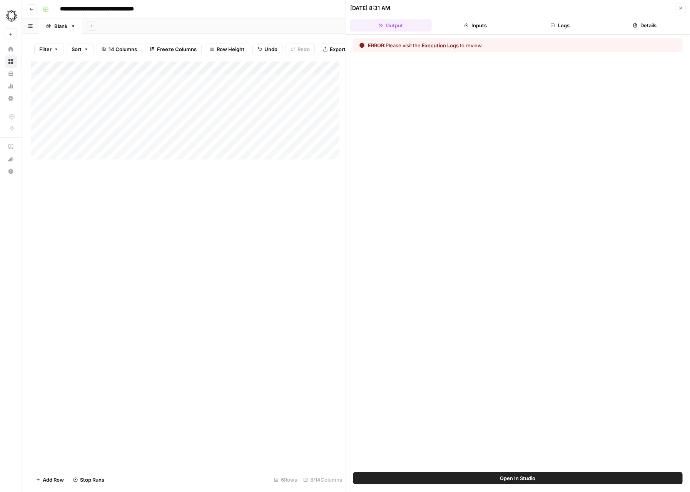
click at [440, 47] on button "Execution Logs" at bounding box center [440, 46] width 37 height 8
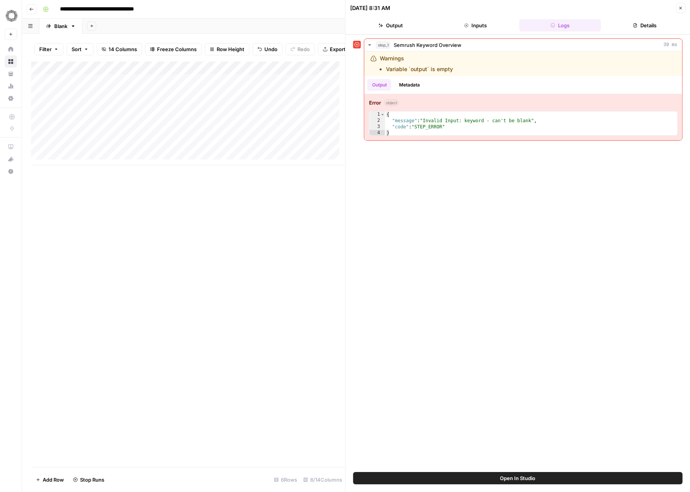
click at [679, 9] on icon "button" at bounding box center [680, 8] width 5 height 5
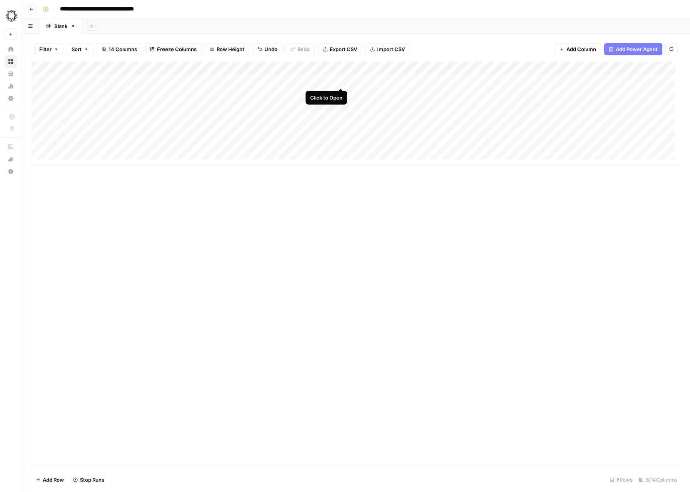
click at [351, 78] on div "Add Column" at bounding box center [355, 114] width 649 height 104
click at [349, 79] on div "Add Column" at bounding box center [355, 114] width 649 height 104
click at [40, 81] on div "Add Column" at bounding box center [355, 114] width 649 height 104
click at [46, 479] on span "Delete 1 Row" at bounding box center [51, 480] width 31 height 8
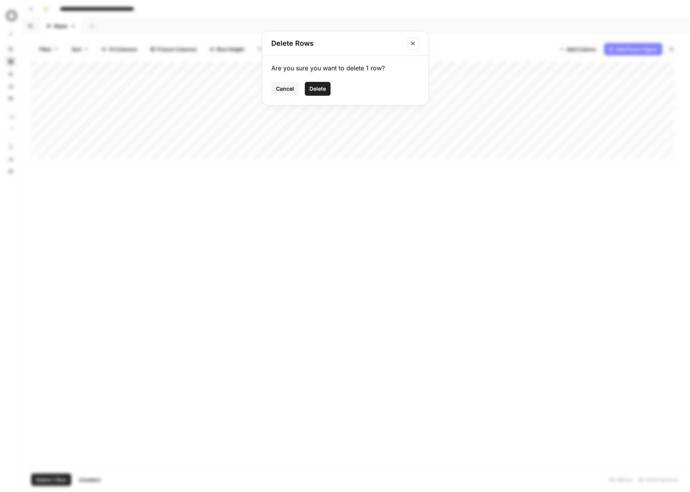
click at [313, 85] on span "Delete" at bounding box center [317, 89] width 17 height 8
click at [596, 67] on div "Add Column" at bounding box center [355, 107] width 649 height 91
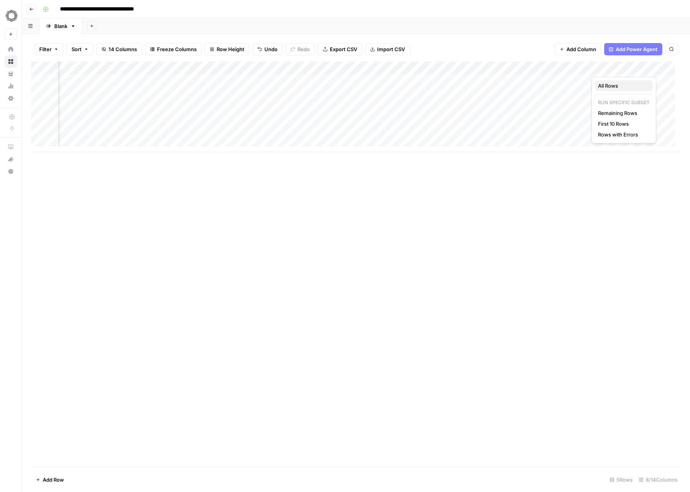
click at [601, 82] on span "All Rows" at bounding box center [622, 86] width 48 height 8
click at [588, 132] on div "Add Column" at bounding box center [355, 107] width 649 height 91
click at [586, 132] on div "Add Column" at bounding box center [355, 107] width 649 height 91
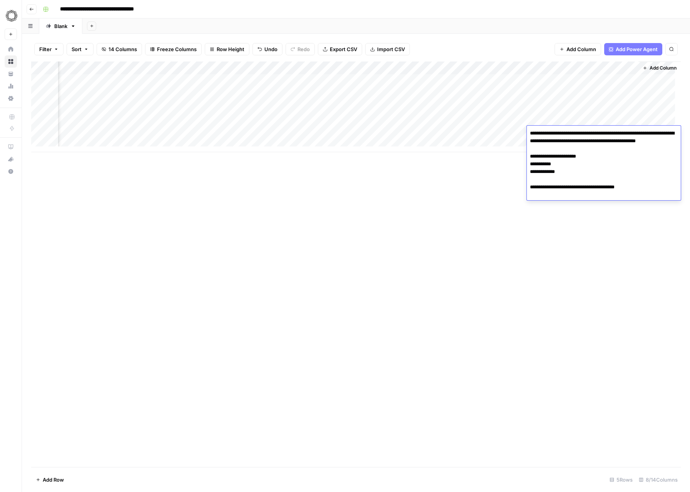
click at [586, 132] on textarea "**********" at bounding box center [604, 164] width 154 height 72
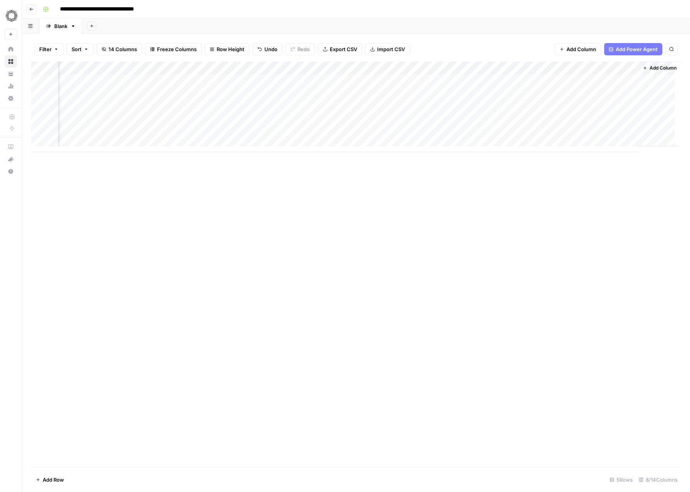
click at [616, 227] on div "Add Column" at bounding box center [355, 265] width 649 height 406
click at [592, 120] on div "Add Column" at bounding box center [355, 107] width 649 height 91
click at [537, 257] on div "Add Column" at bounding box center [355, 265] width 649 height 406
click at [581, 110] on div "Add Column" at bounding box center [355, 107] width 649 height 91
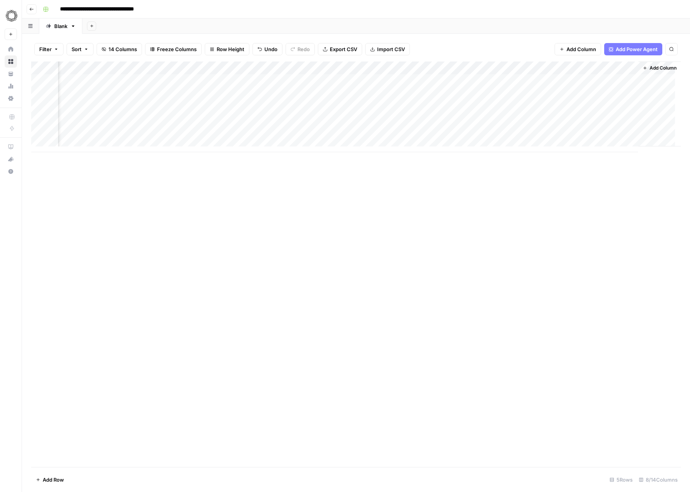
click at [581, 110] on div "Add Column" at bounding box center [355, 107] width 649 height 91
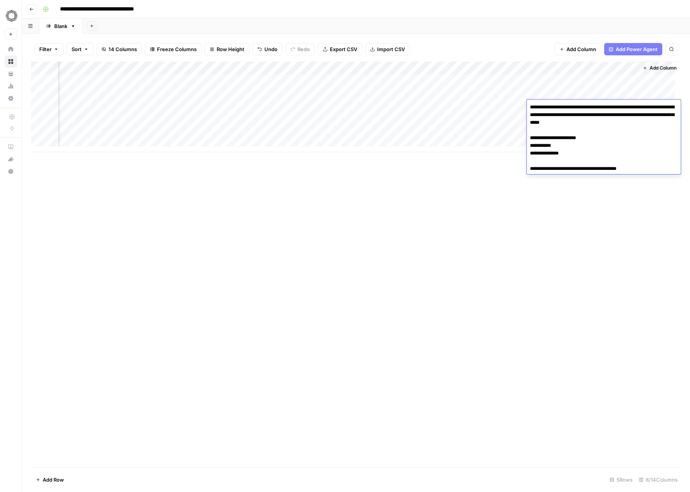
click at [596, 87] on div "Add Column" at bounding box center [355, 107] width 649 height 91
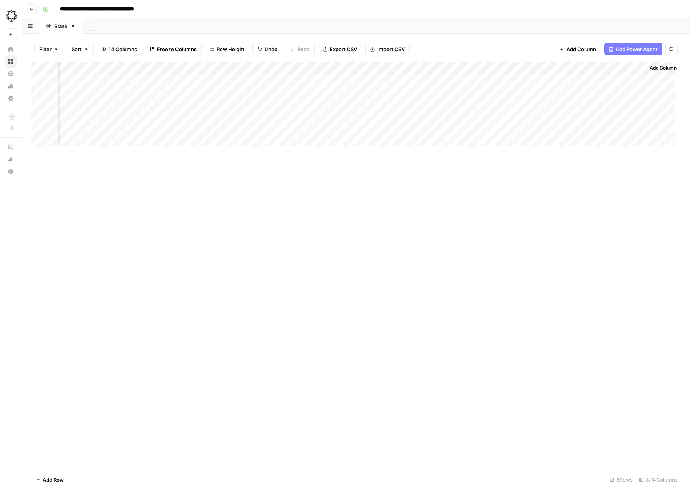
click at [592, 91] on div "Add Column" at bounding box center [355, 107] width 649 height 91
click at [581, 172] on div "Add Column" at bounding box center [355, 265] width 649 height 406
click at [582, 88] on div "Add Column" at bounding box center [355, 107] width 649 height 91
click at [582, 88] on div "**********" at bounding box center [588, 116] width 123 height 59
click at [592, 80] on div "Add Column" at bounding box center [355, 107] width 649 height 91
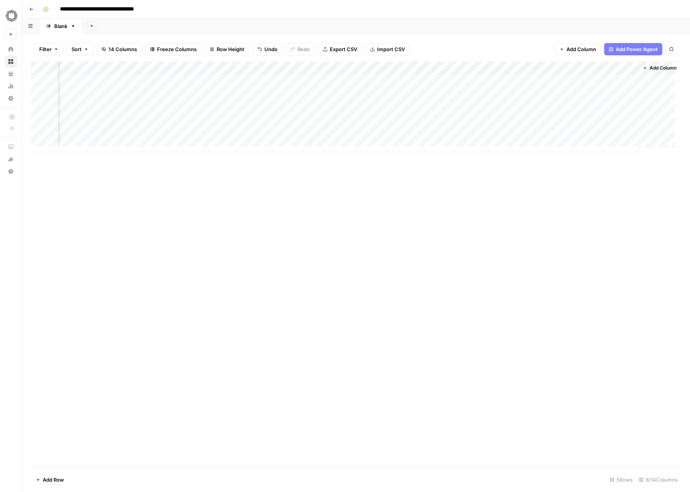
click at [592, 80] on div "Add Column" at bounding box center [355, 107] width 649 height 91
click at [562, 201] on div "Add Column" at bounding box center [355, 265] width 649 height 406
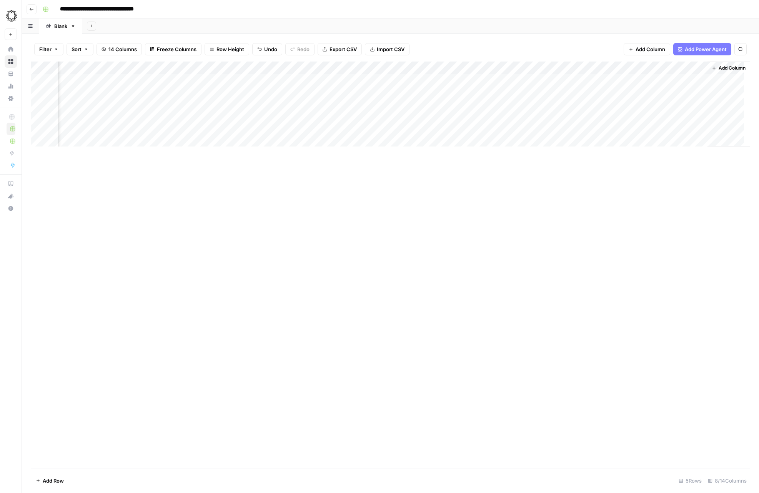
scroll to position [0, 0]
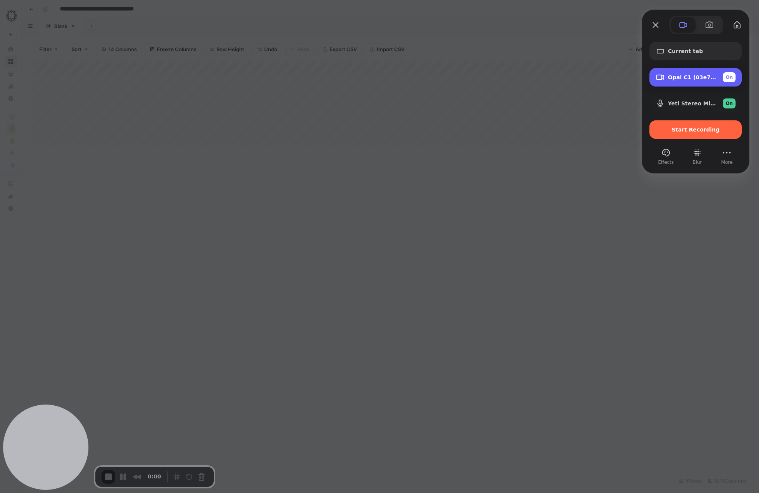
click at [684, 80] on div "On" at bounding box center [729, 77] width 13 height 10
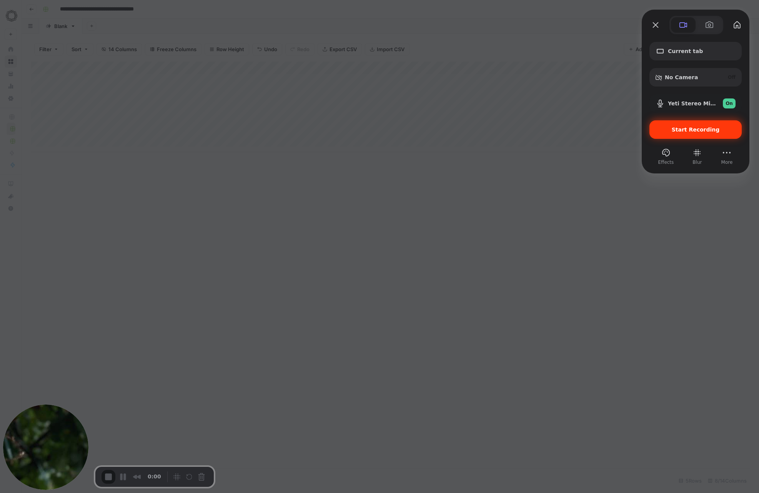
click at [684, 131] on span "Start Recording" at bounding box center [696, 130] width 48 height 6
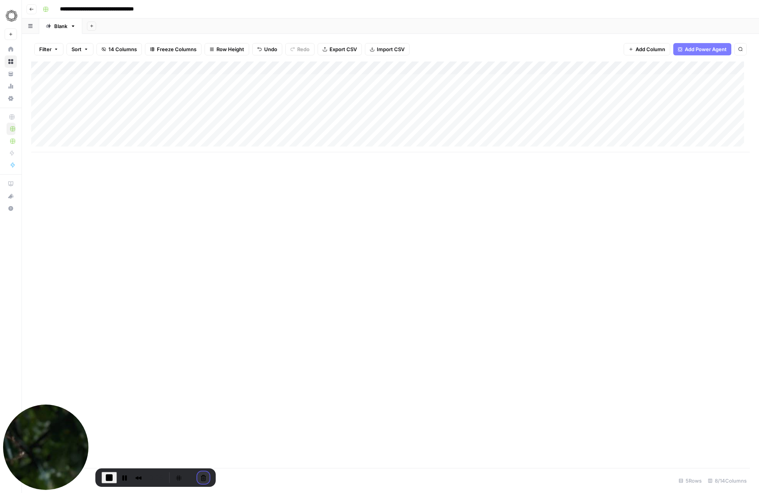
click at [200, 476] on button "Cancel Recording" at bounding box center [203, 478] width 12 height 12
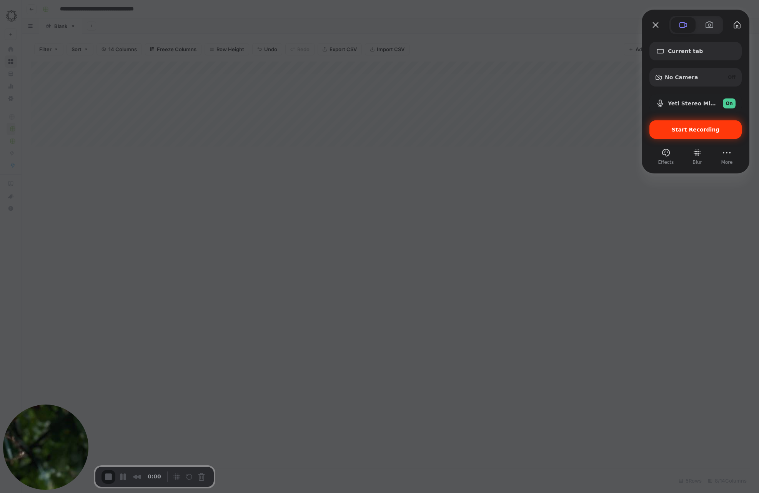
click at [684, 131] on span "Start Recording" at bounding box center [696, 130] width 48 height 6
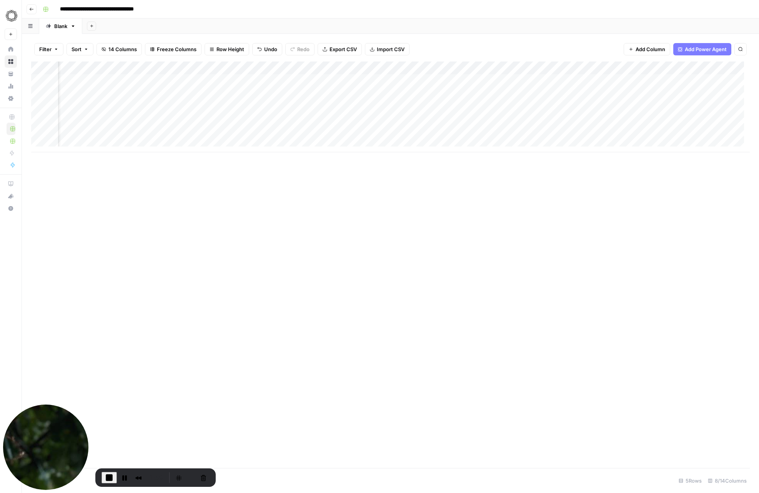
scroll to position [0, 107]
click at [668, 77] on div "Add Column" at bounding box center [390, 107] width 719 height 91
click at [668, 77] on textarea "**********" at bounding box center [657, 120] width 123 height 88
click at [655, 203] on div "Add Column" at bounding box center [390, 265] width 719 height 407
click at [658, 93] on div "Add Column" at bounding box center [390, 107] width 719 height 91
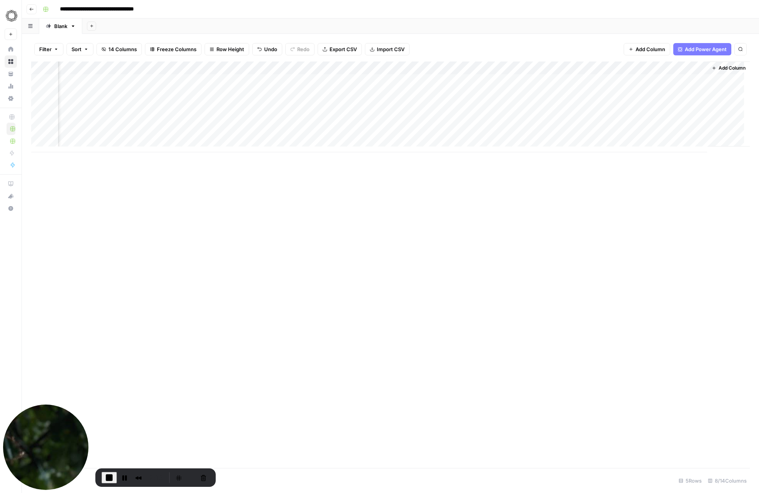
click at [658, 93] on div "Add Column" at bounding box center [390, 107] width 719 height 91
click at [598, 179] on div "Add Column" at bounding box center [390, 265] width 719 height 407
click at [112, 479] on span "End Recording" at bounding box center [109, 477] width 9 height 9
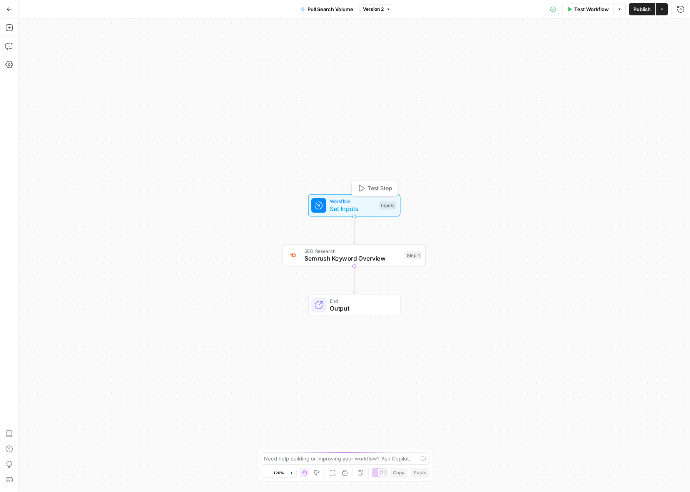
click at [382, 204] on div "Inputs" at bounding box center [387, 206] width 17 height 8
click at [618, 60] on input "Output (Optional)" at bounding box center [617, 62] width 123 height 8
click at [364, 309] on span "Output" at bounding box center [361, 308] width 63 height 9
click at [350, 208] on span "Set Inputs" at bounding box center [353, 208] width 46 height 9
click at [605, 66] on div at bounding box center [617, 62] width 133 height 15
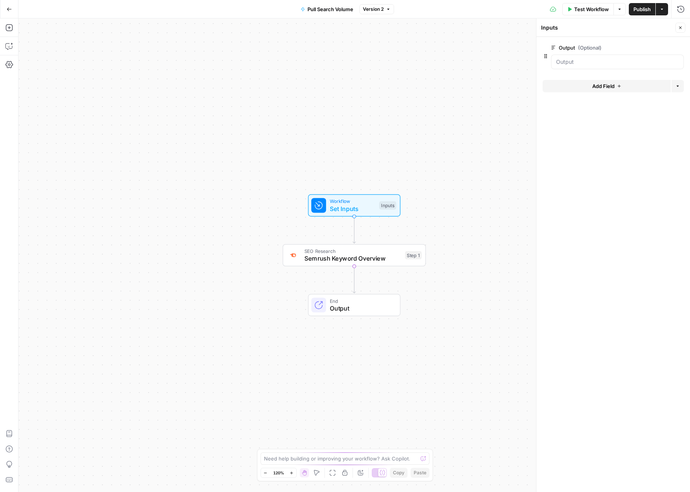
click at [618, 85] on icon "button" at bounding box center [619, 86] width 5 height 5
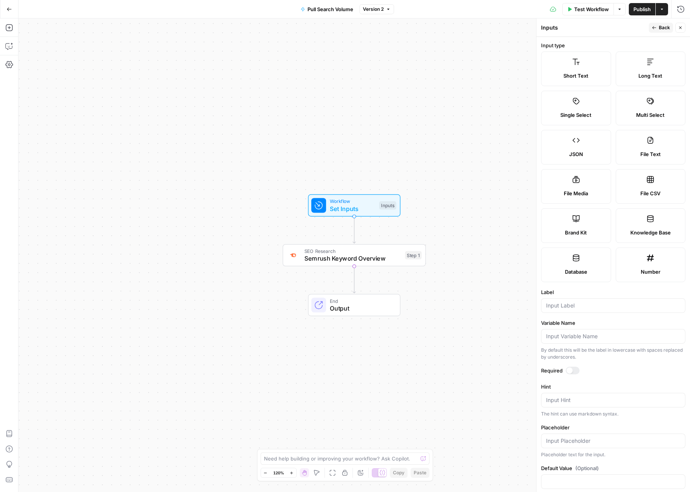
click at [664, 31] on button "Back" at bounding box center [661, 28] width 24 height 10
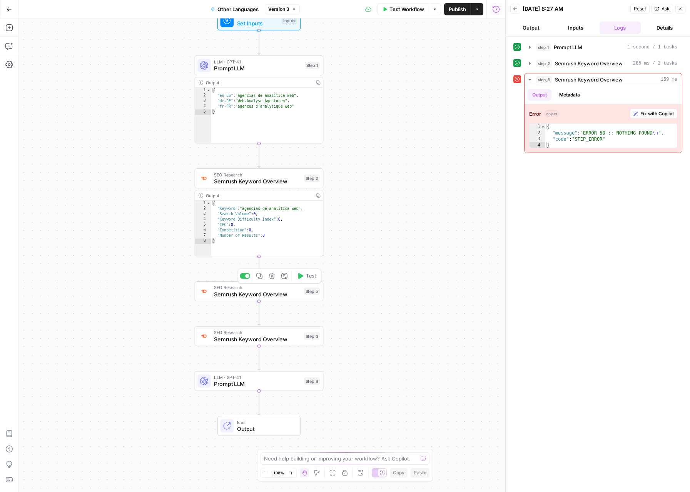
click at [259, 292] on span "Semrush Keyword Overview" at bounding box center [257, 294] width 87 height 8
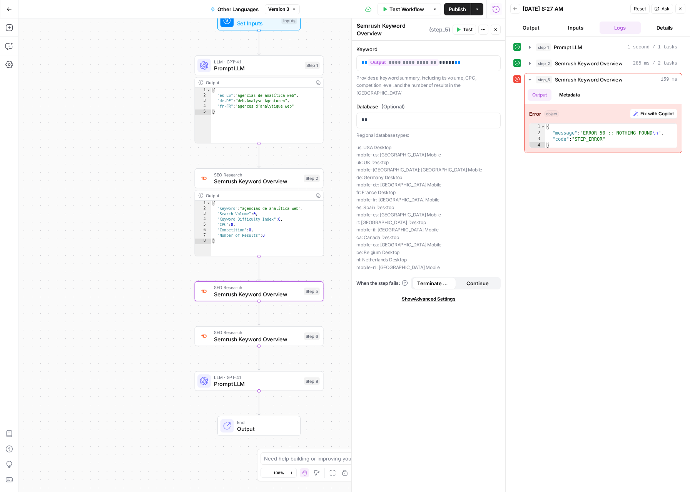
click at [480, 280] on span "Continue" at bounding box center [477, 284] width 22 height 8
click at [261, 339] on span "Semrush Keyword Overview" at bounding box center [257, 339] width 87 height 8
click at [482, 277] on button "Continue" at bounding box center [477, 283] width 43 height 12
click at [273, 182] on span "Semrush Keyword Overview" at bounding box center [257, 181] width 87 height 8
click at [480, 280] on span "Continue" at bounding box center [477, 284] width 22 height 8
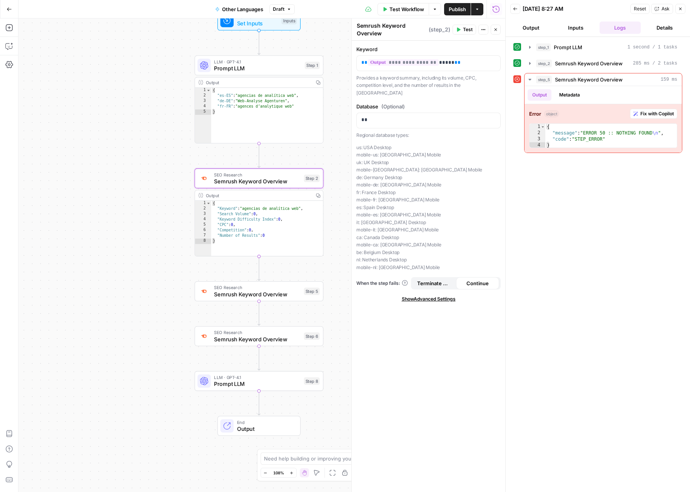
click at [454, 8] on span "Publish" at bounding box center [457, 9] width 17 height 8
click at [7, 10] on icon "button" at bounding box center [9, 9] width 5 height 5
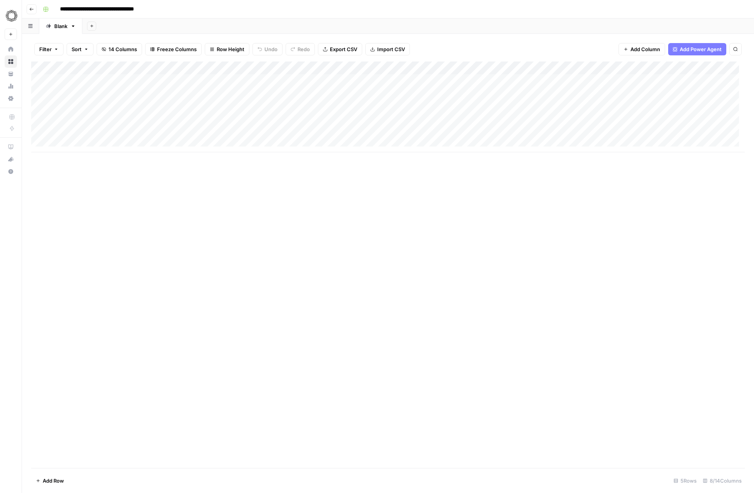
click at [60, 29] on div "Blank" at bounding box center [60, 26] width 13 height 8
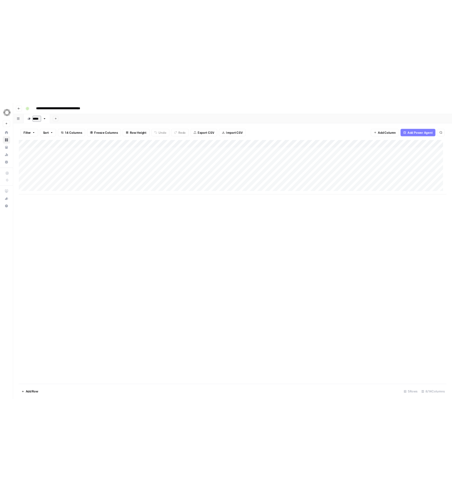
scroll to position [9, 0]
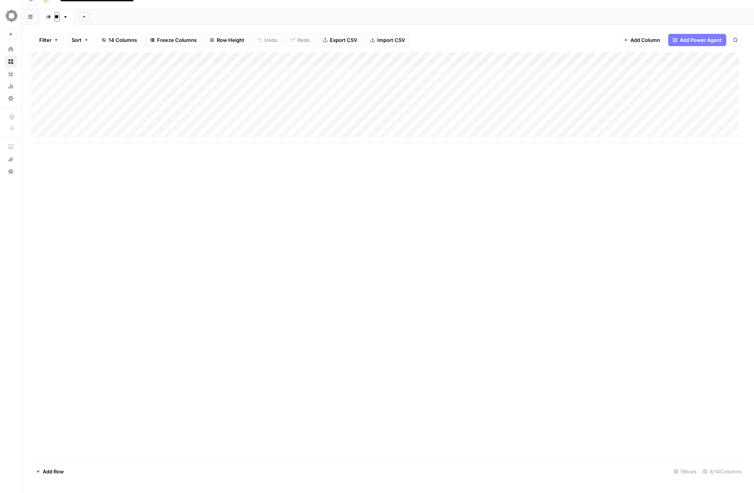
type input "*"
type input "********"
